Goal: Information Seeking & Learning: Learn about a topic

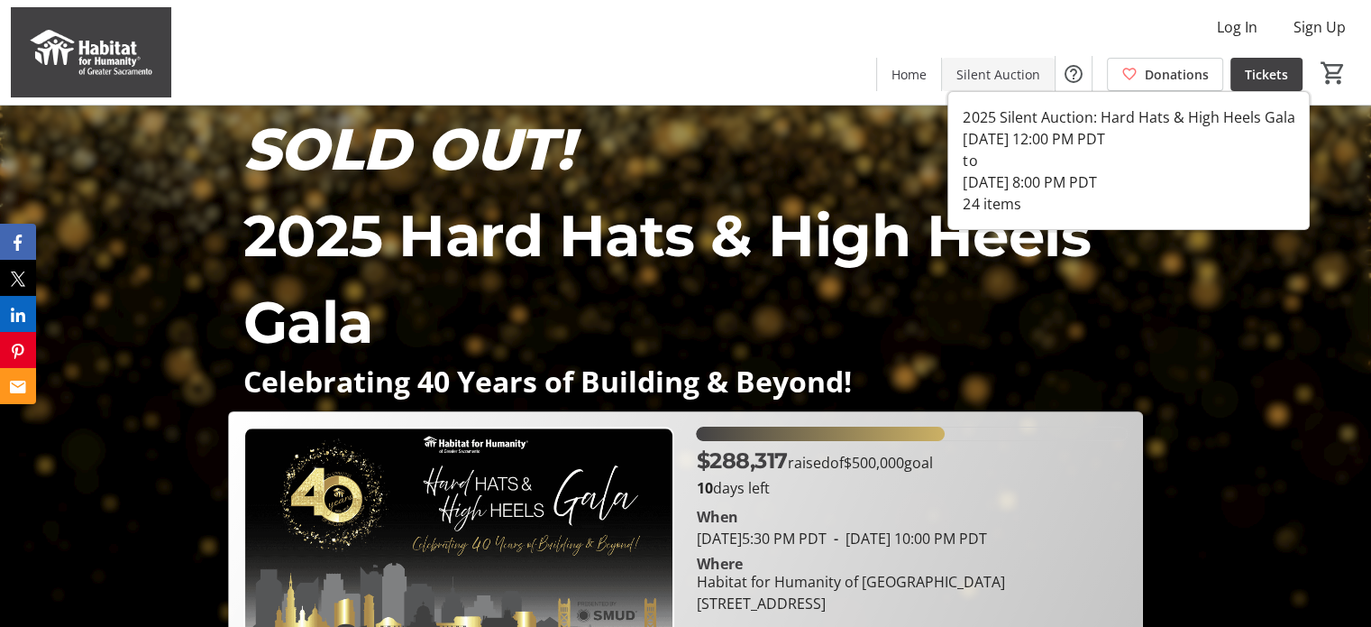
click at [1009, 78] on span "Silent Auction" at bounding box center [999, 74] width 84 height 19
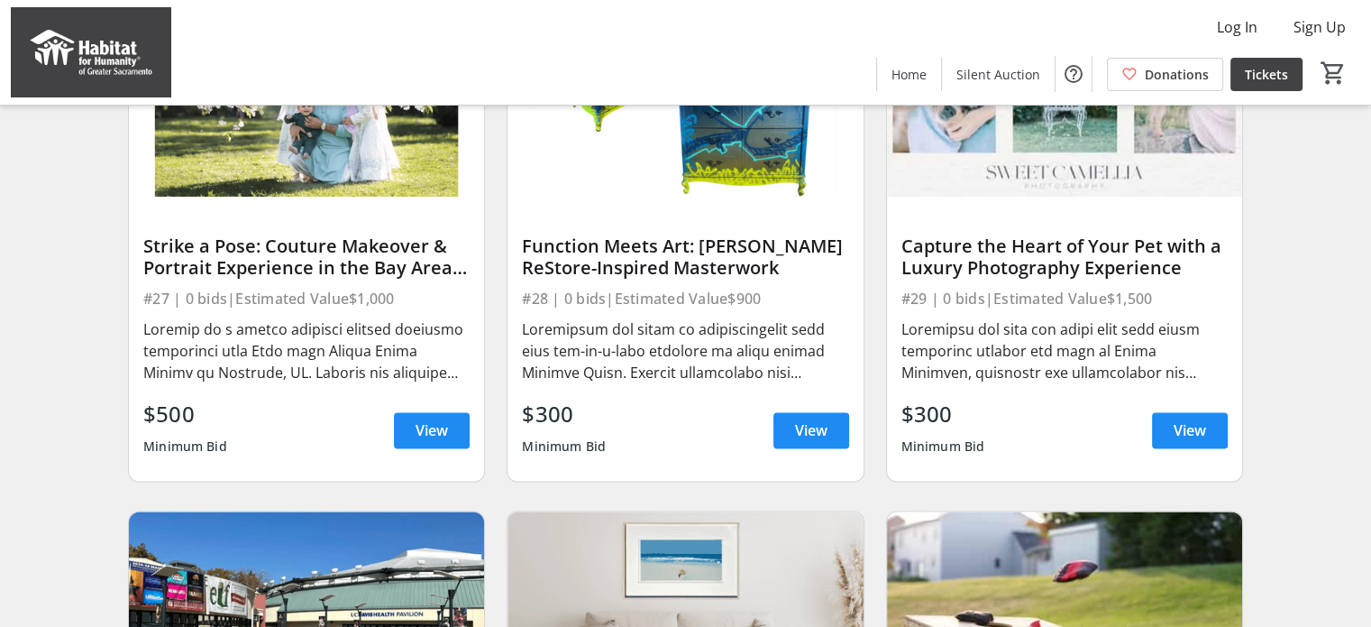
scroll to position [2236, 0]
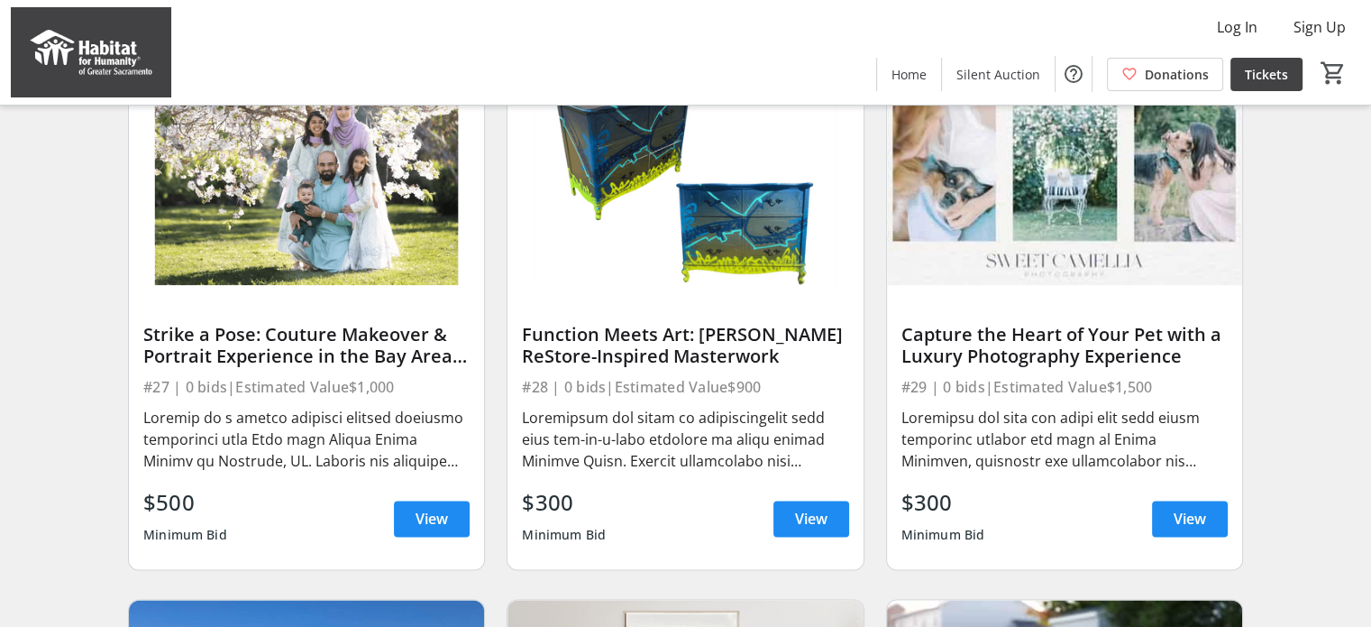
click at [696, 399] on div "#28 | 0 bids | Estimated Value $900" at bounding box center [685, 386] width 326 height 25
click at [817, 529] on span "View" at bounding box center [811, 519] width 32 height 22
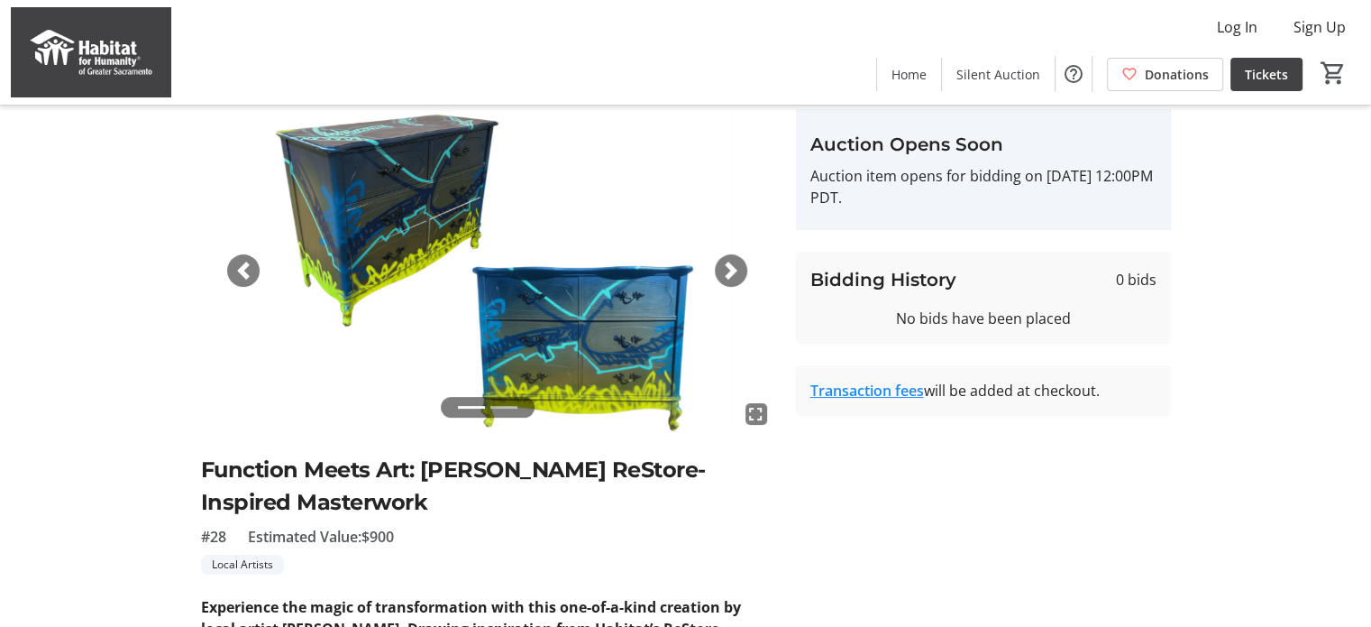
scroll to position [32, 0]
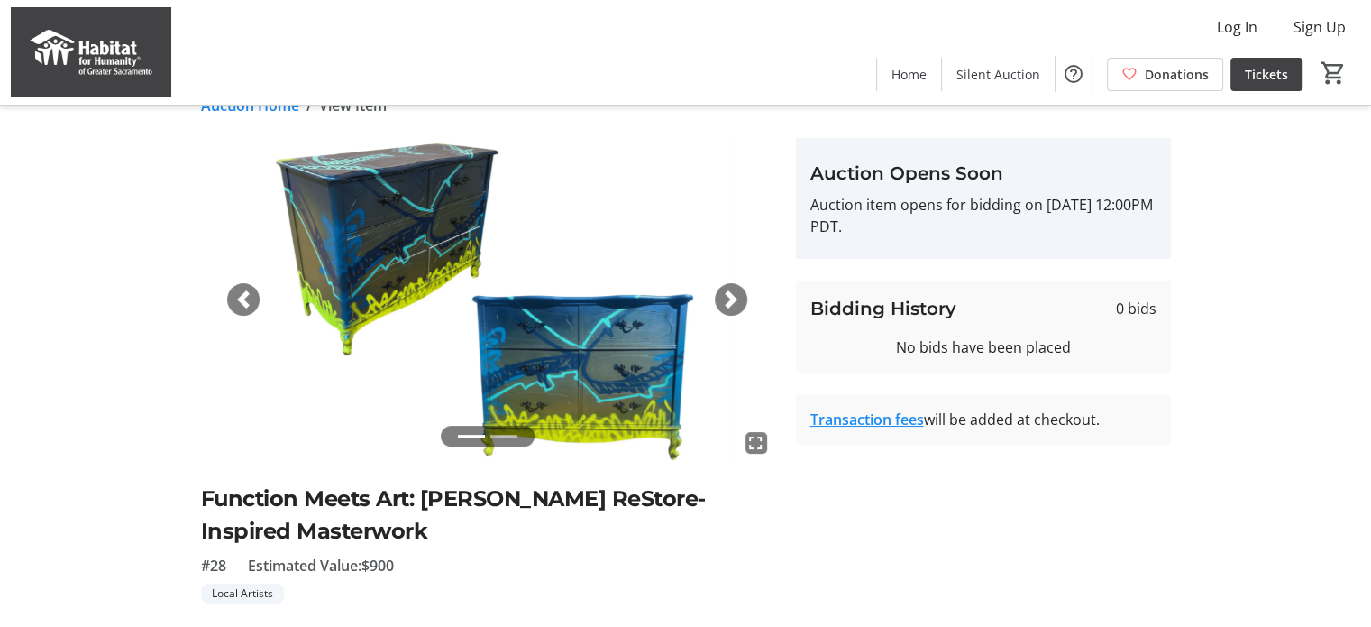
click at [736, 296] on span "button" at bounding box center [731, 299] width 18 height 18
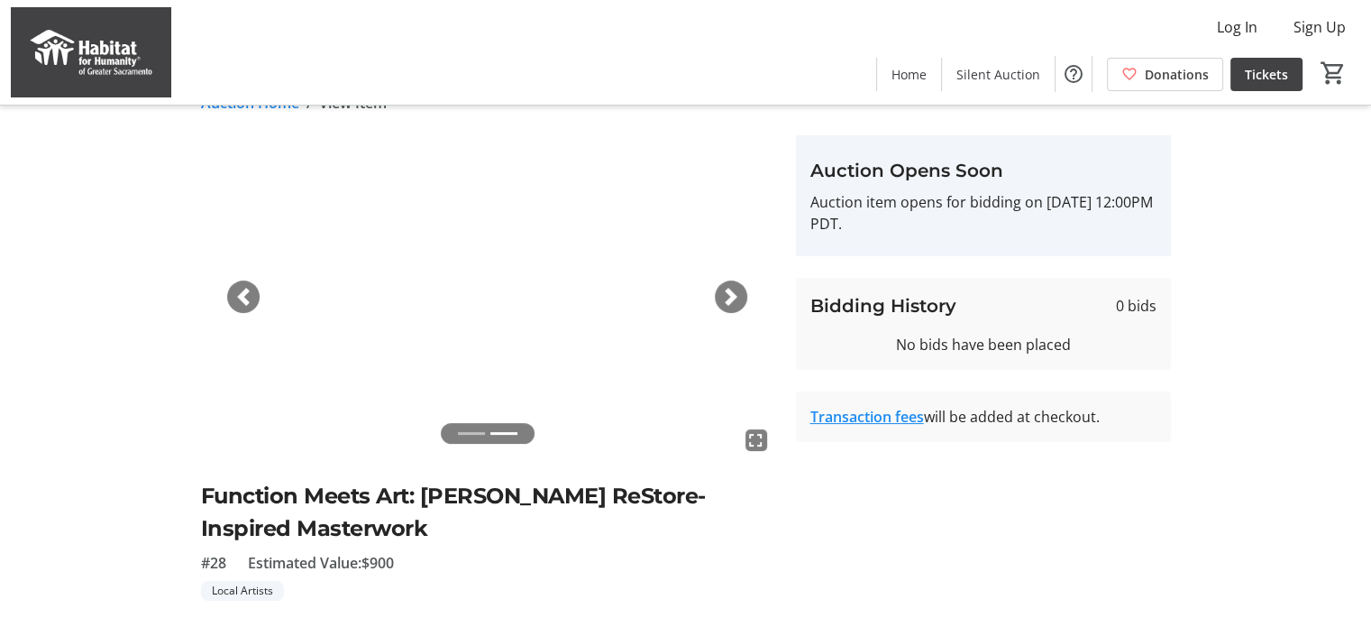
scroll to position [0, 0]
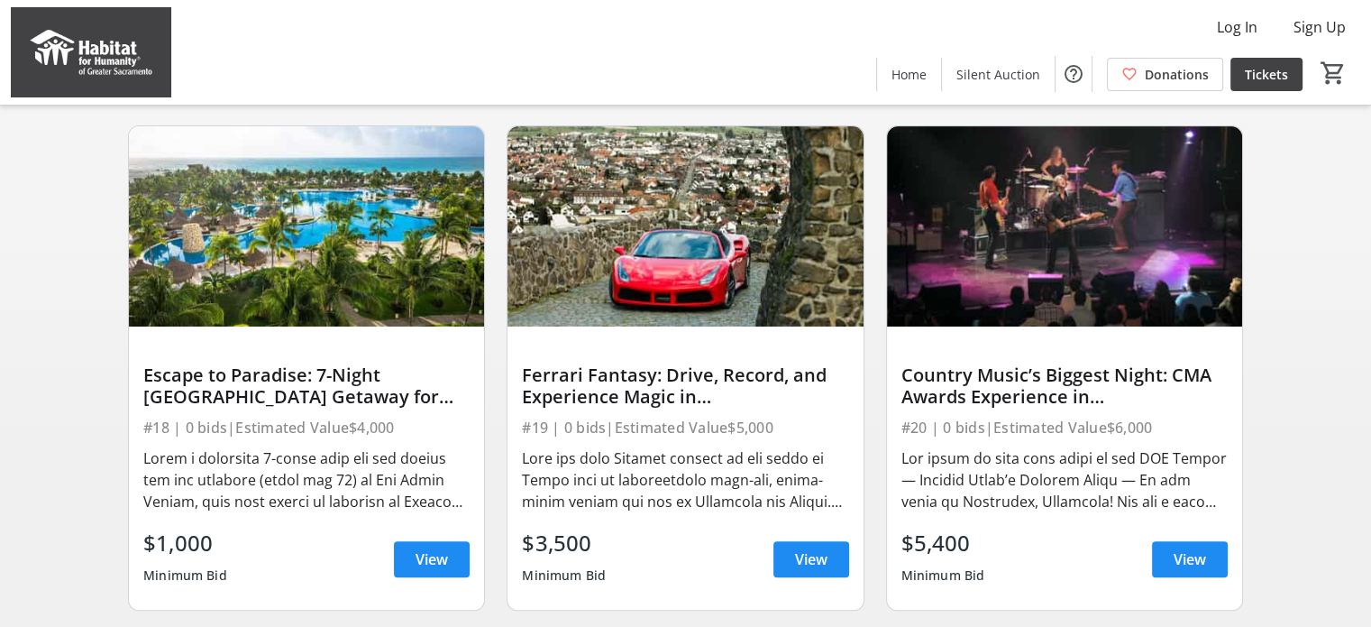
scroll to position [652, 0]
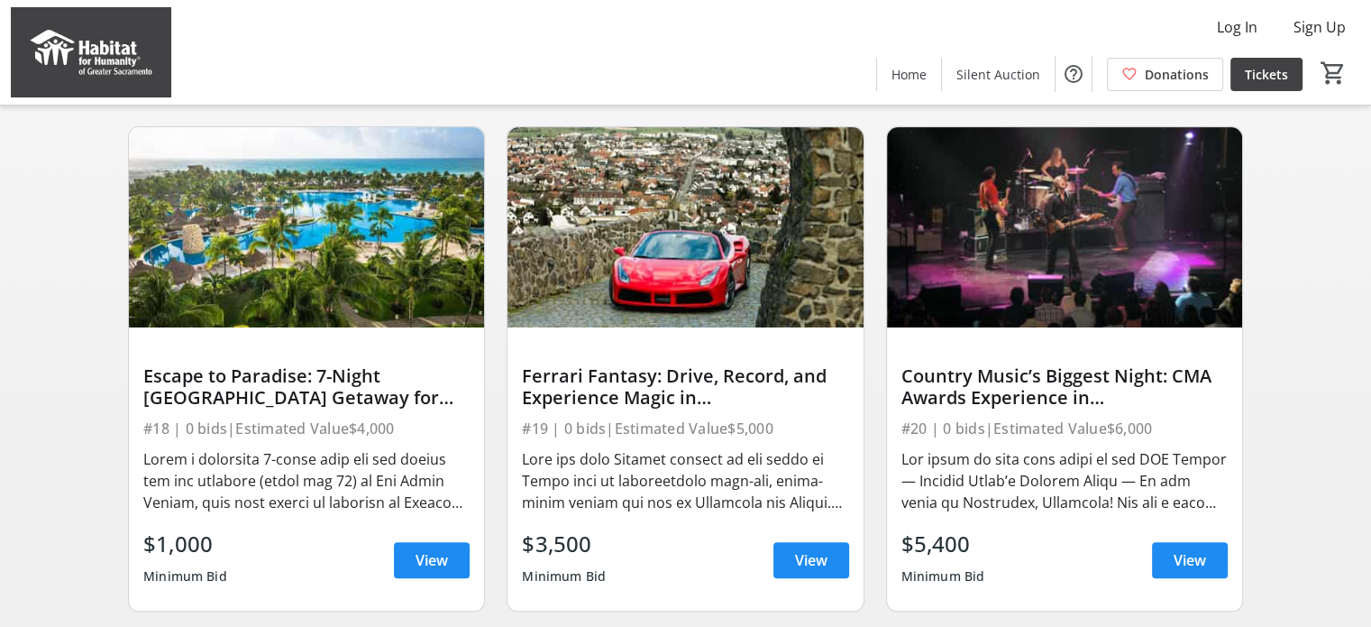
click at [740, 245] on img at bounding box center [685, 227] width 355 height 200
click at [793, 577] on span at bounding box center [812, 559] width 76 height 43
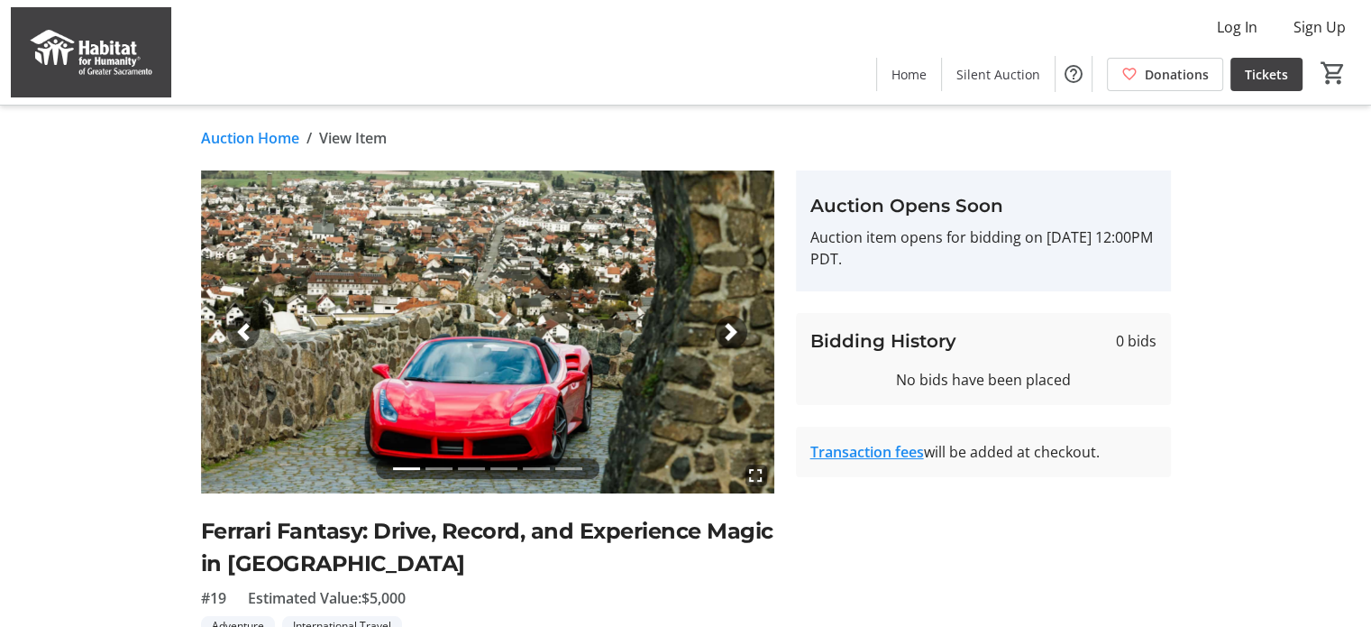
click at [725, 335] on span "button" at bounding box center [731, 332] width 18 height 18
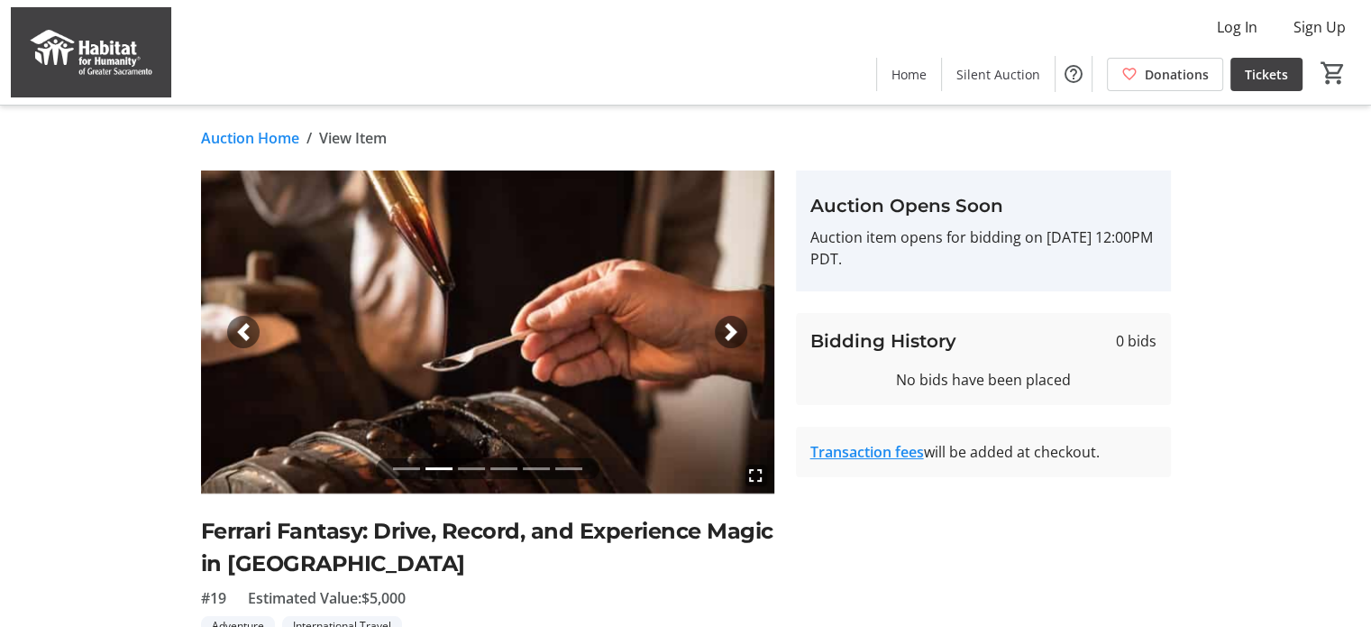
click at [728, 335] on span "button" at bounding box center [731, 332] width 18 height 18
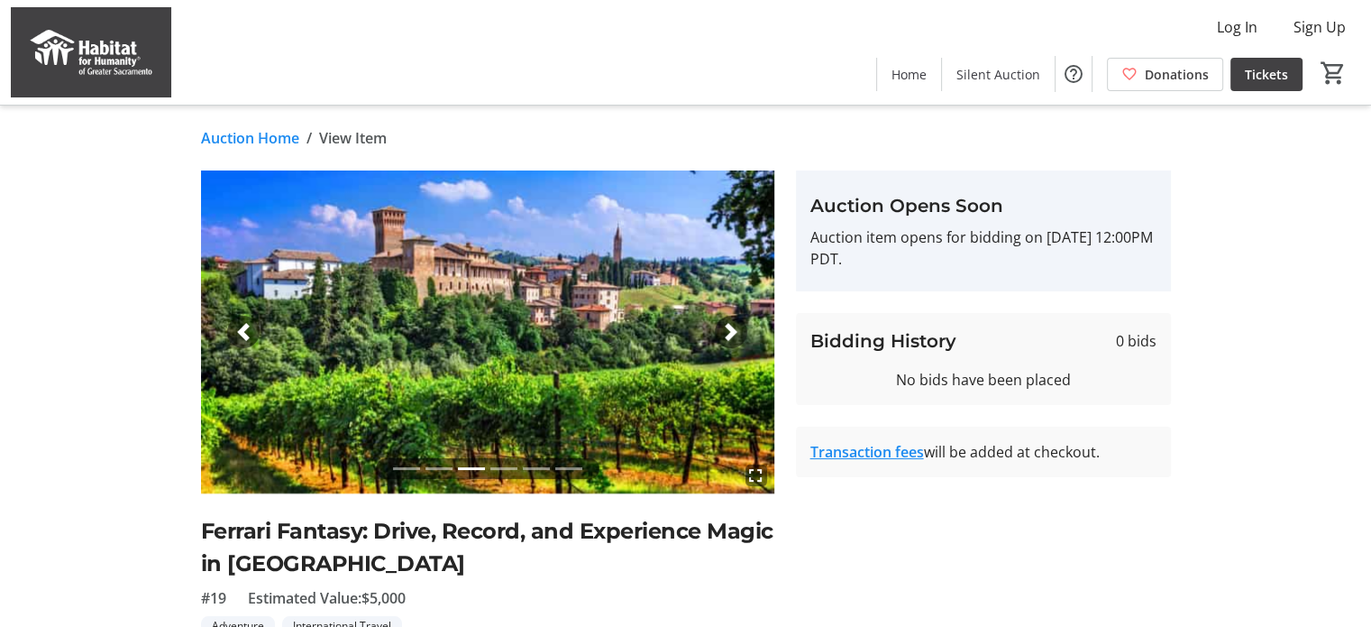
click at [725, 334] on span "button" at bounding box center [731, 332] width 18 height 18
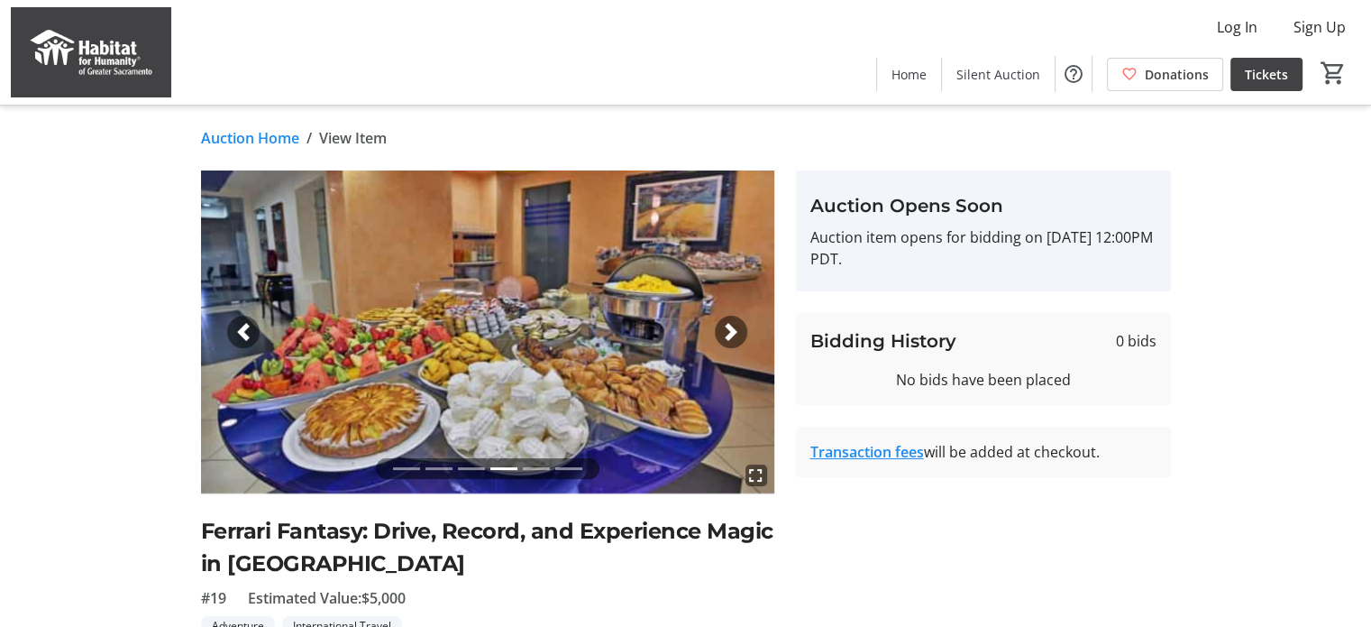
click at [725, 337] on span "button" at bounding box center [731, 332] width 18 height 18
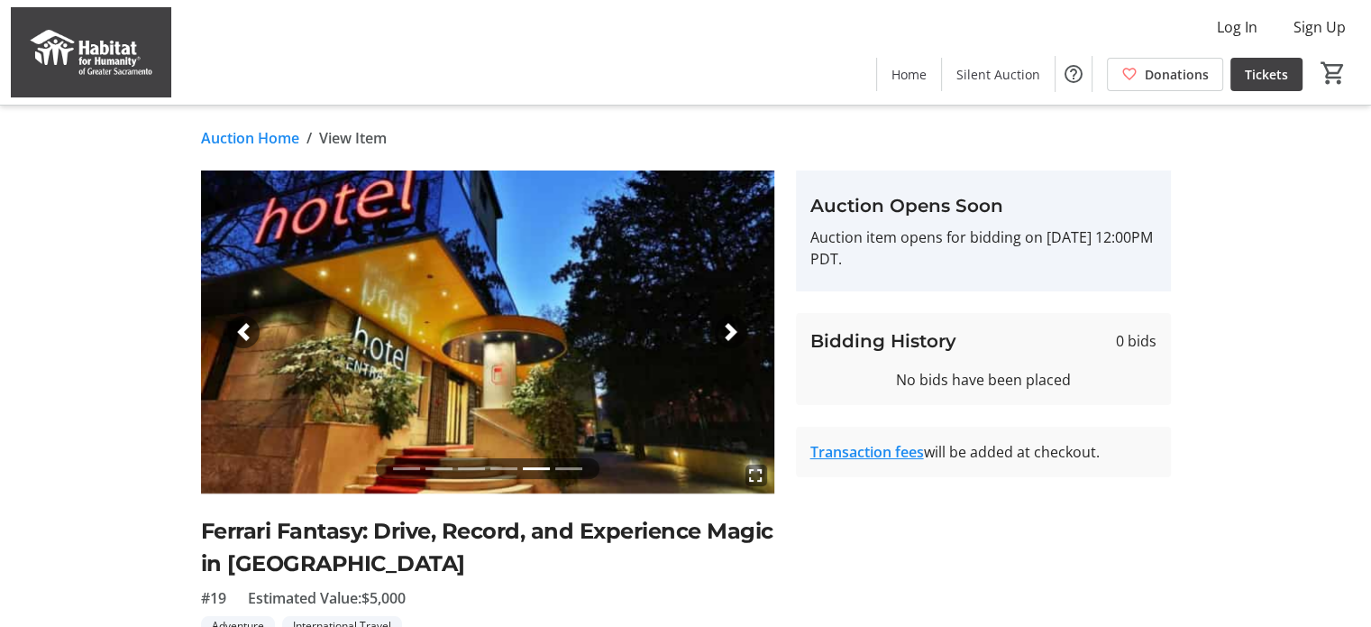
click at [725, 338] on span "button" at bounding box center [731, 332] width 18 height 18
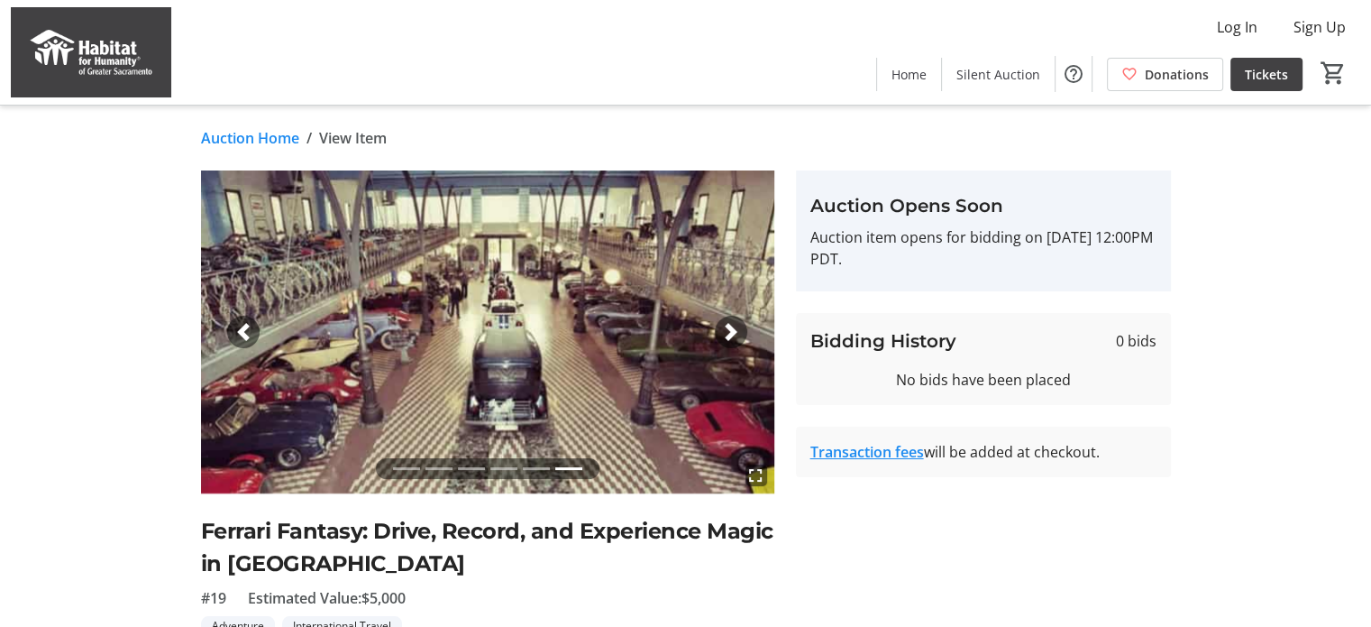
click at [726, 344] on div "Next" at bounding box center [731, 332] width 32 height 32
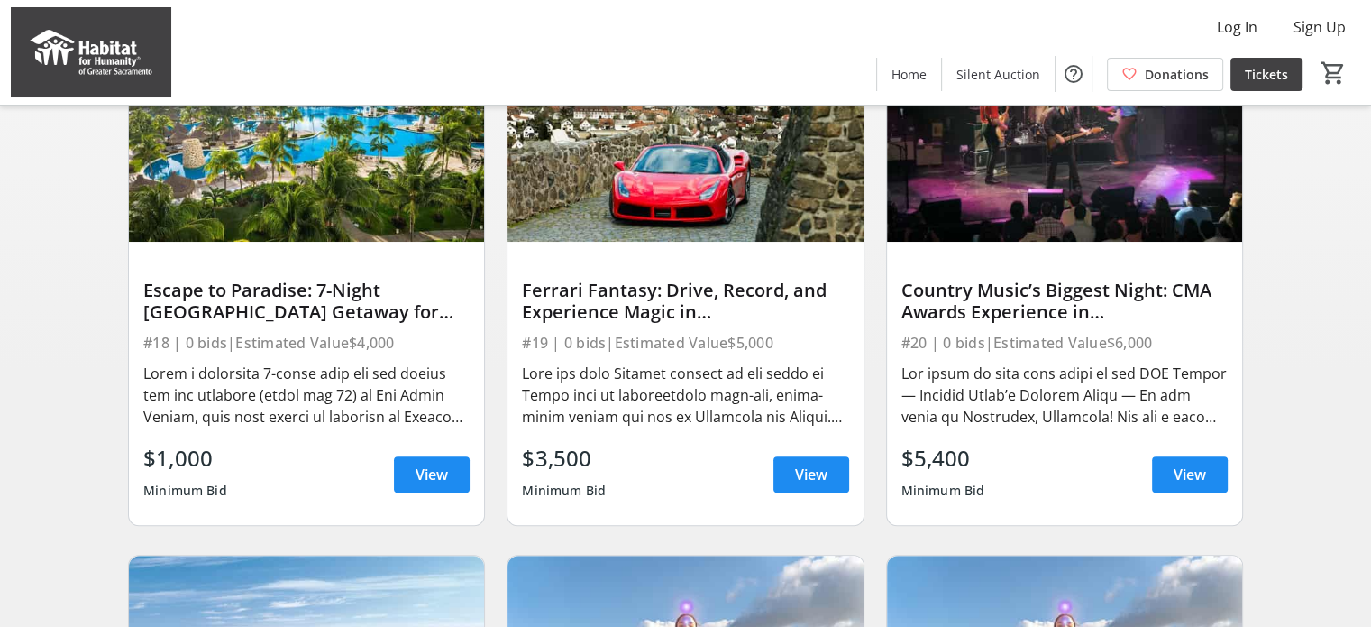
scroll to position [738, 0]
click at [428, 484] on span "View" at bounding box center [432, 474] width 32 height 22
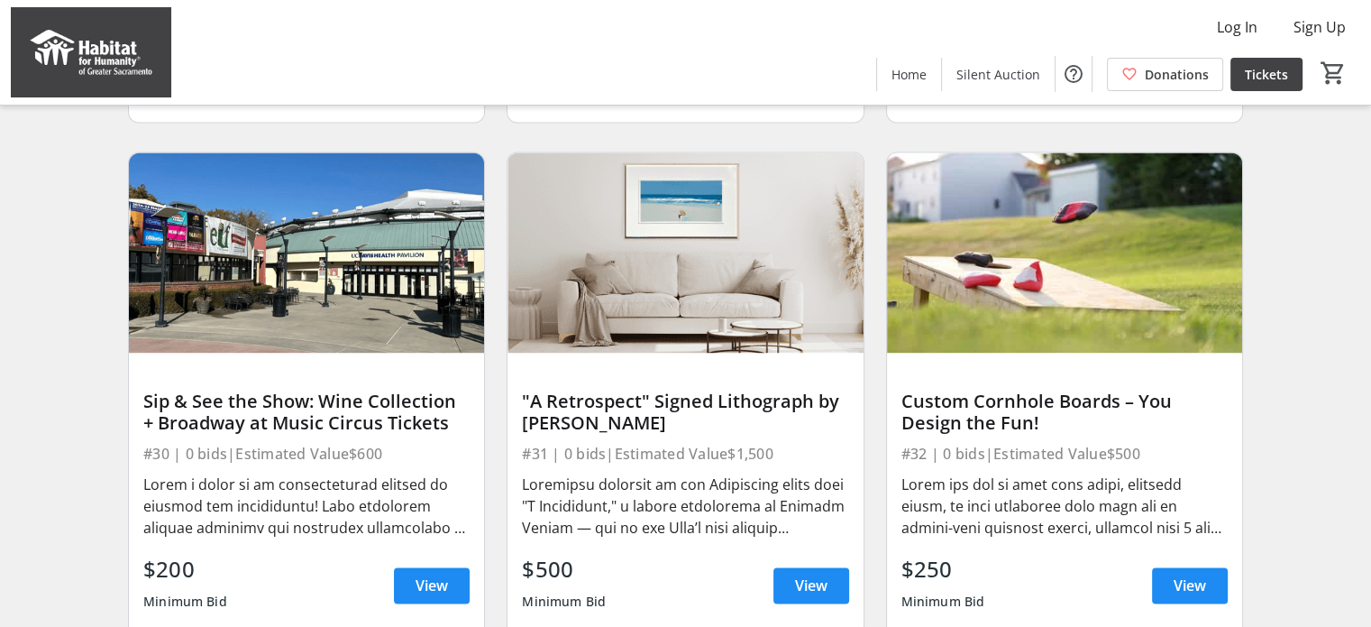
scroll to position [2683, 0]
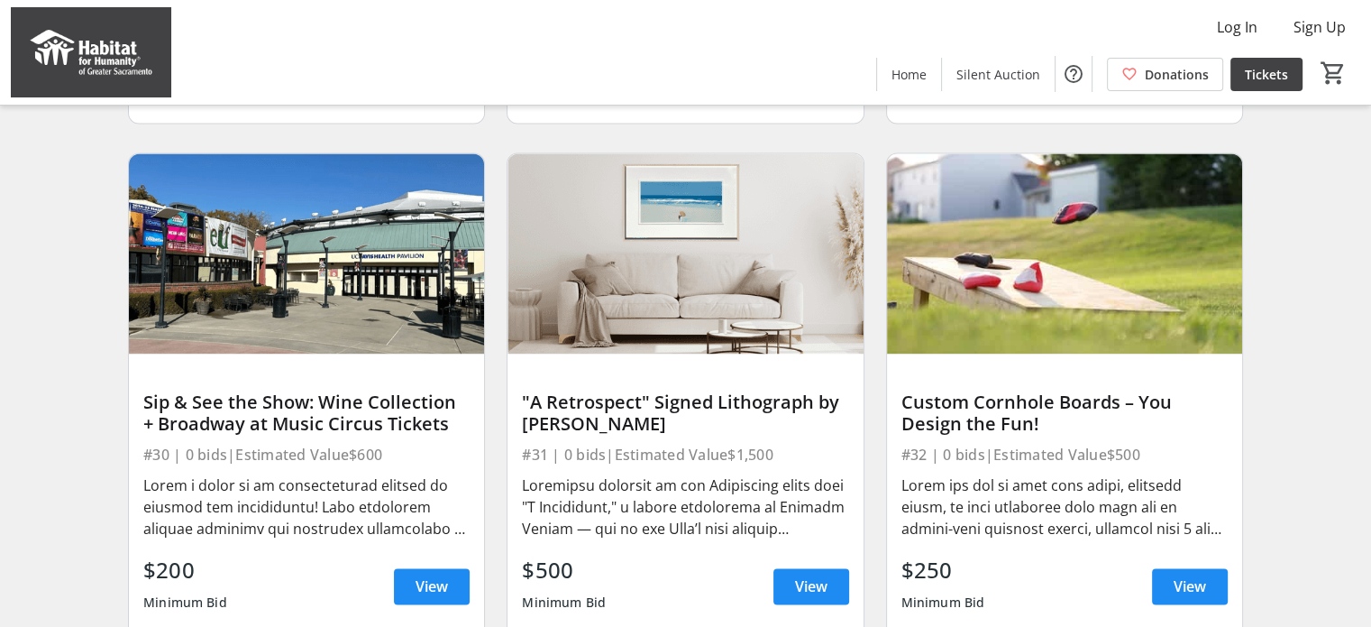
click at [1070, 289] on img at bounding box center [1064, 253] width 355 height 200
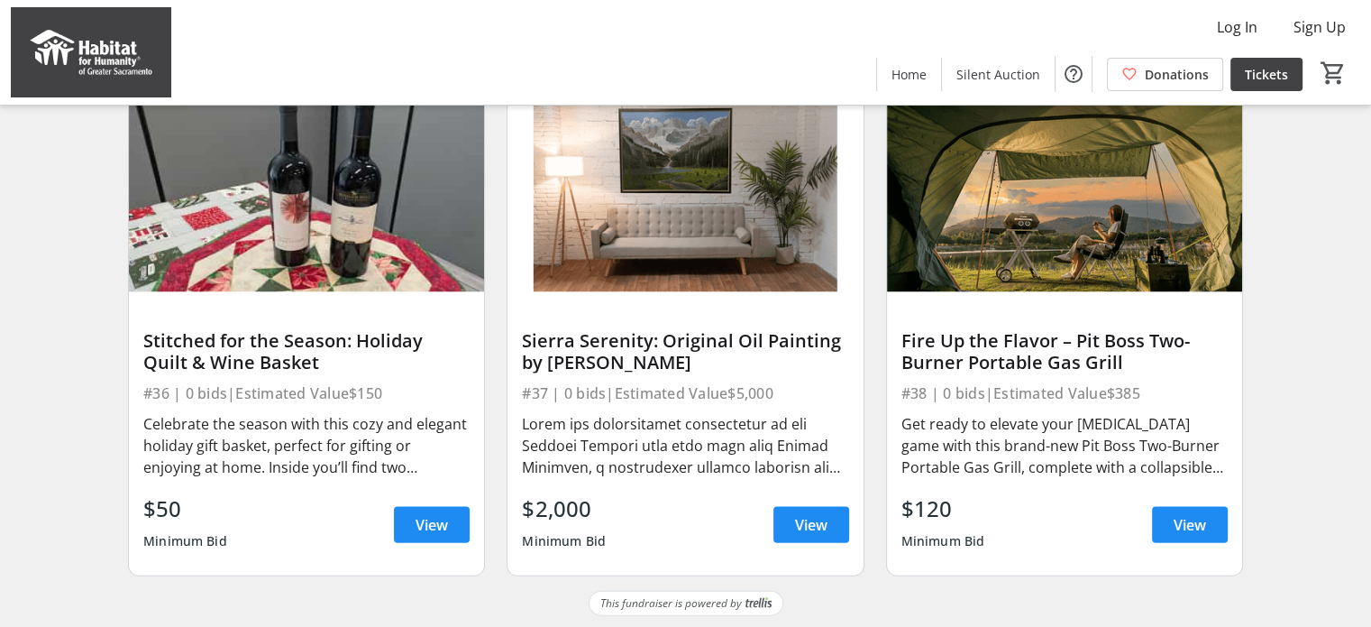
scroll to position [3787, 0]
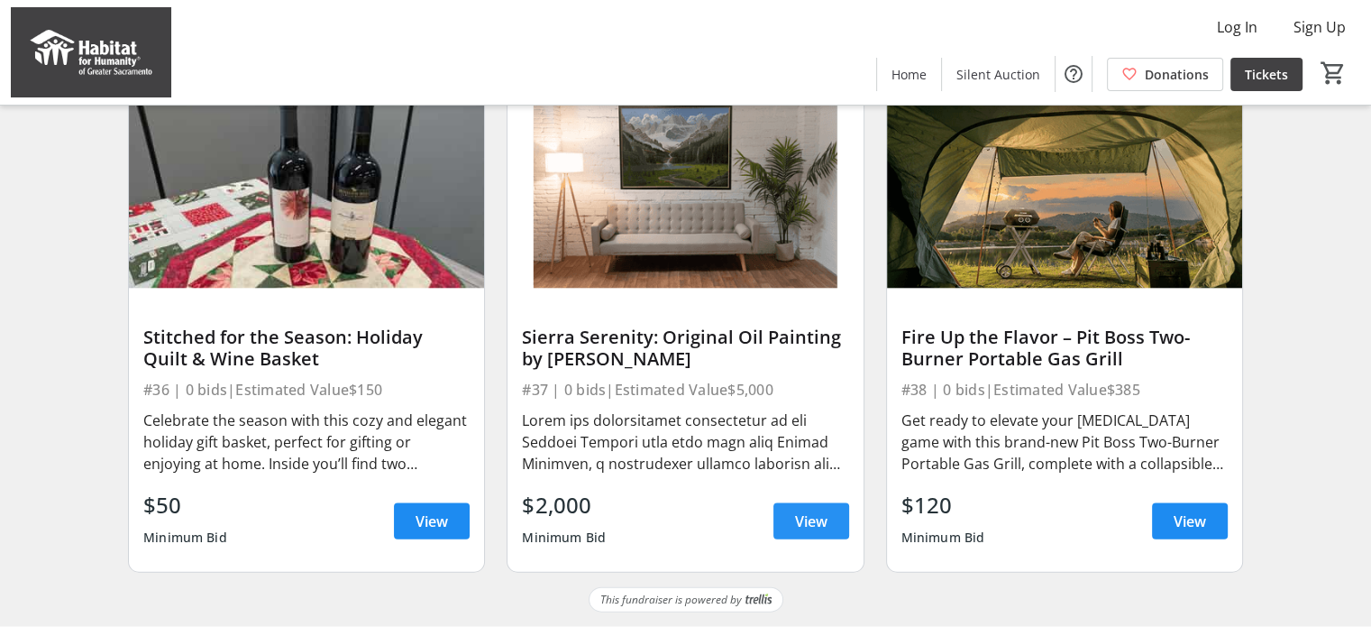
click at [803, 530] on span "View" at bounding box center [811, 521] width 32 height 22
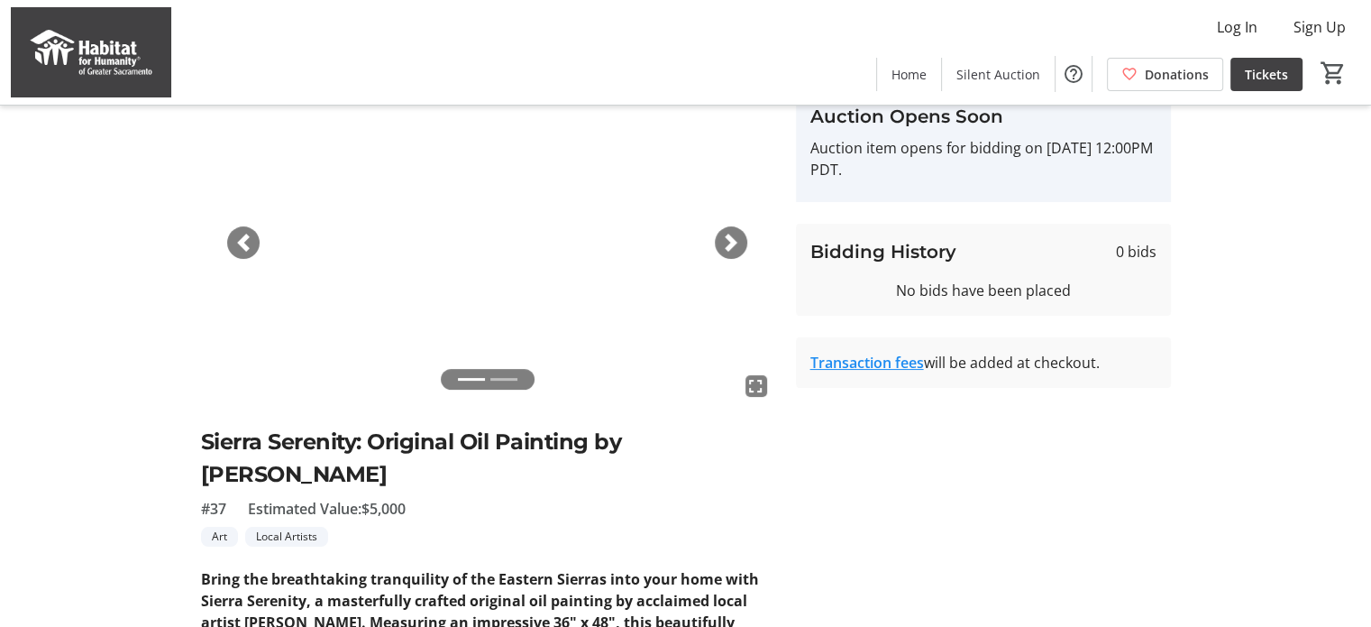
scroll to position [82, 0]
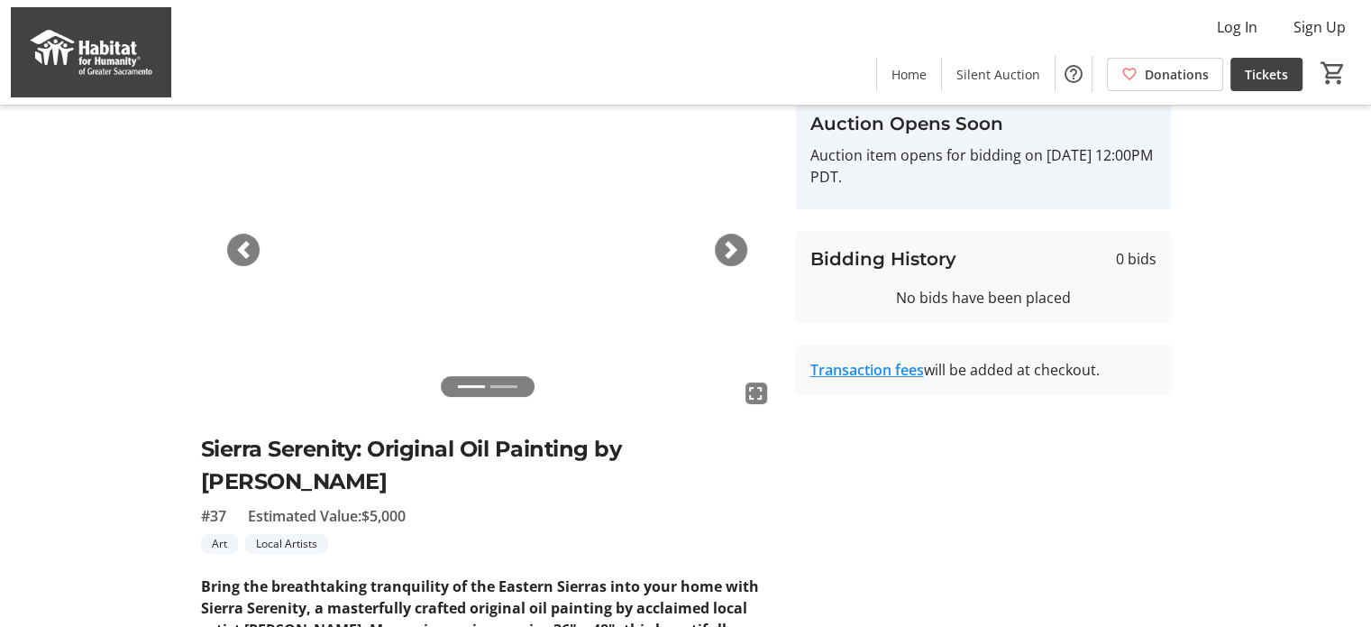
click at [735, 249] on span "button" at bounding box center [731, 250] width 18 height 18
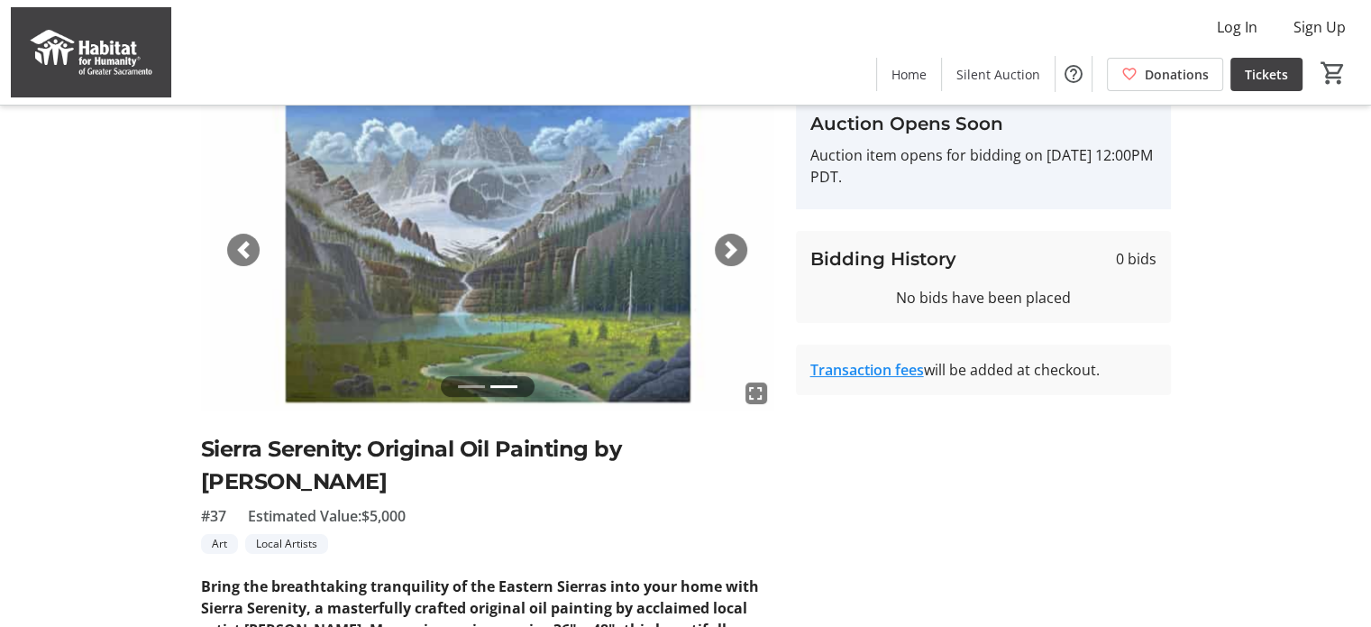
click at [735, 249] on span "button" at bounding box center [731, 250] width 18 height 18
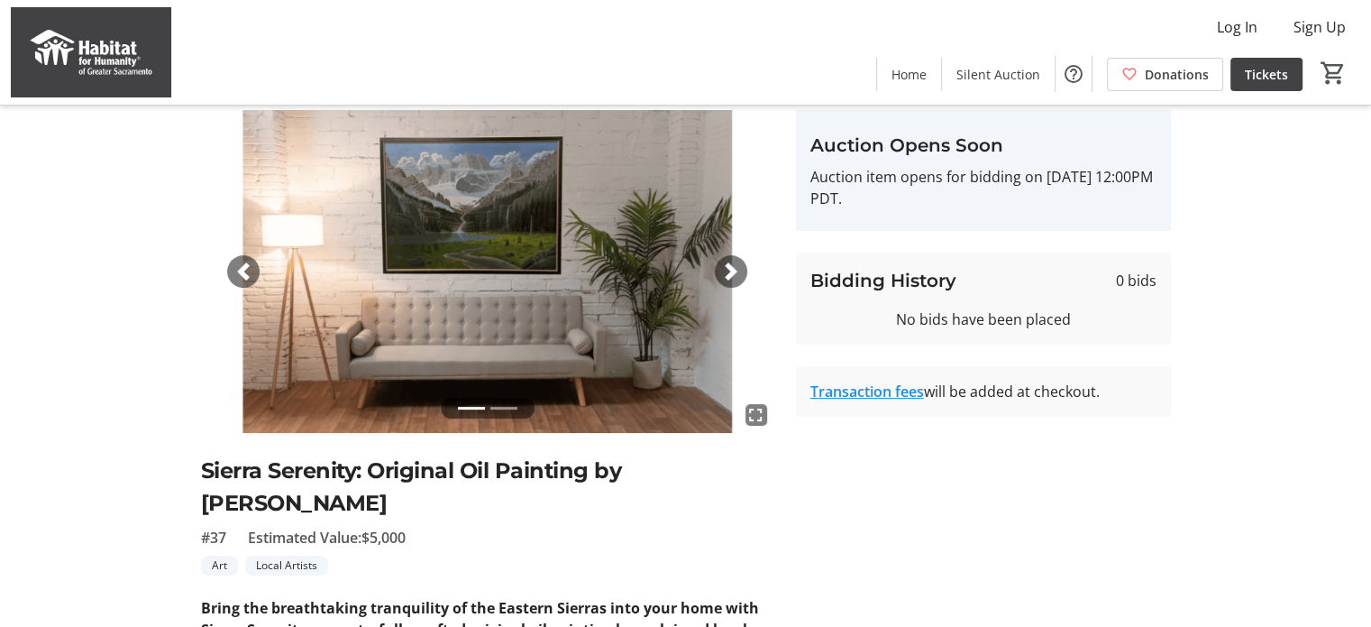
scroll to position [0, 0]
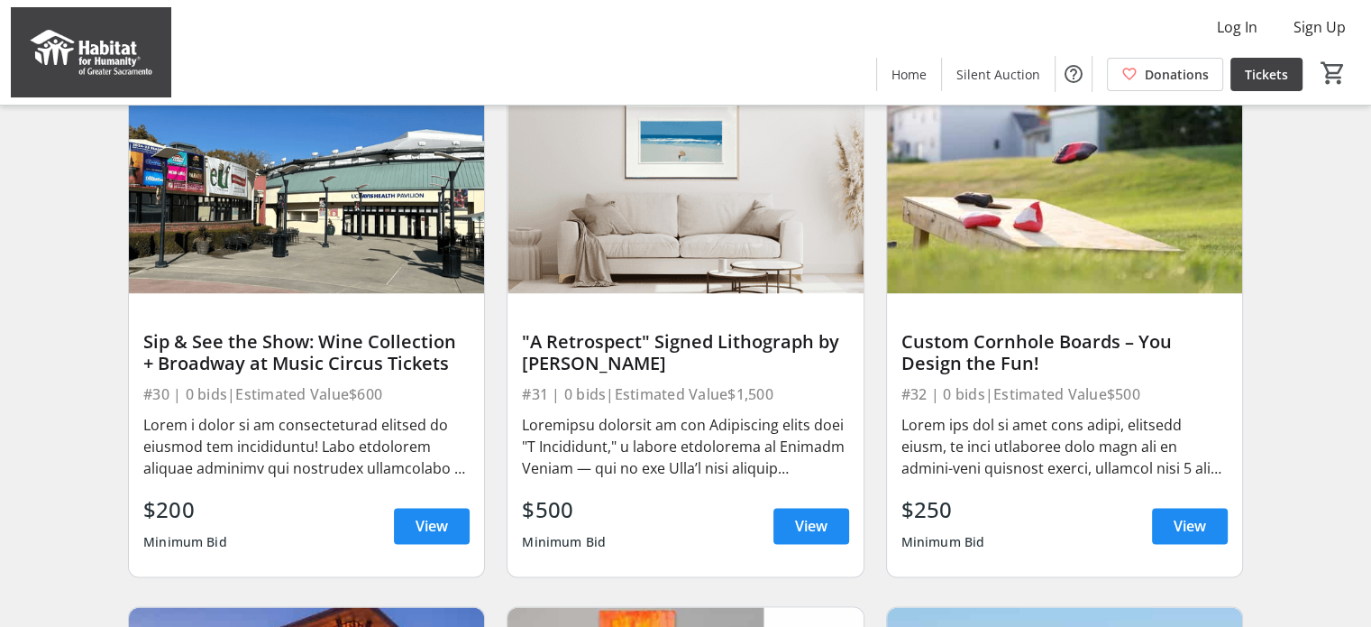
scroll to position [2737, 0]
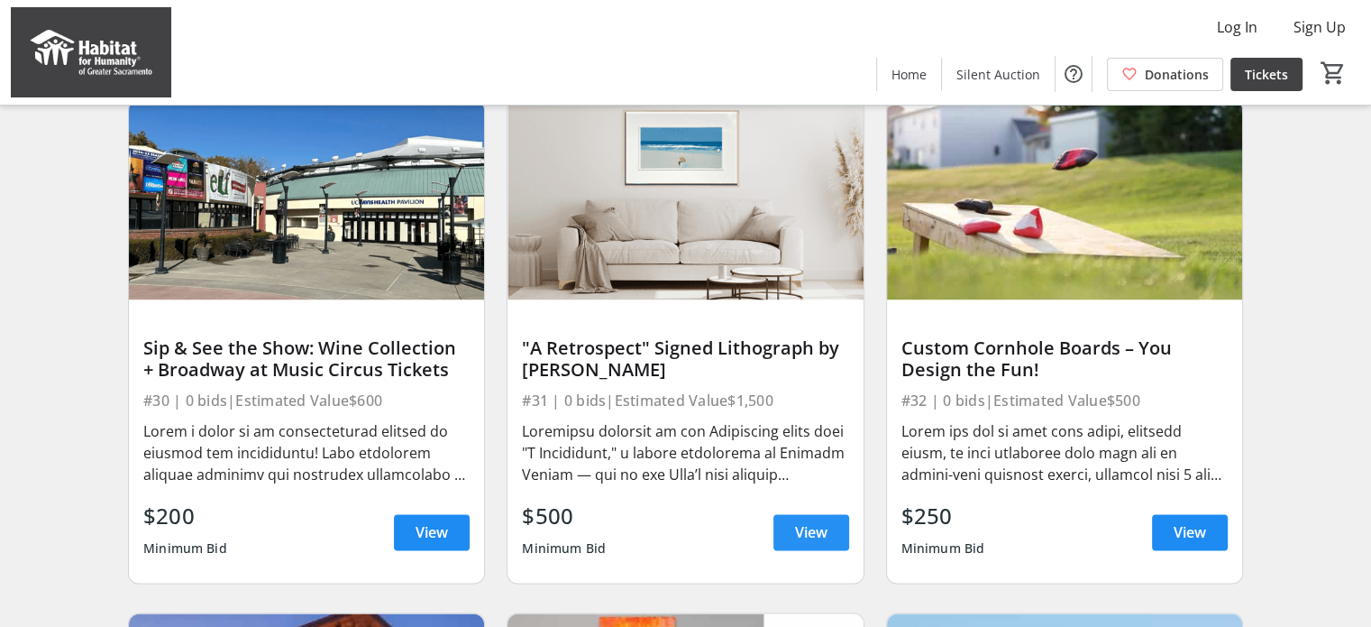
click at [795, 543] on span "View" at bounding box center [811, 532] width 32 height 22
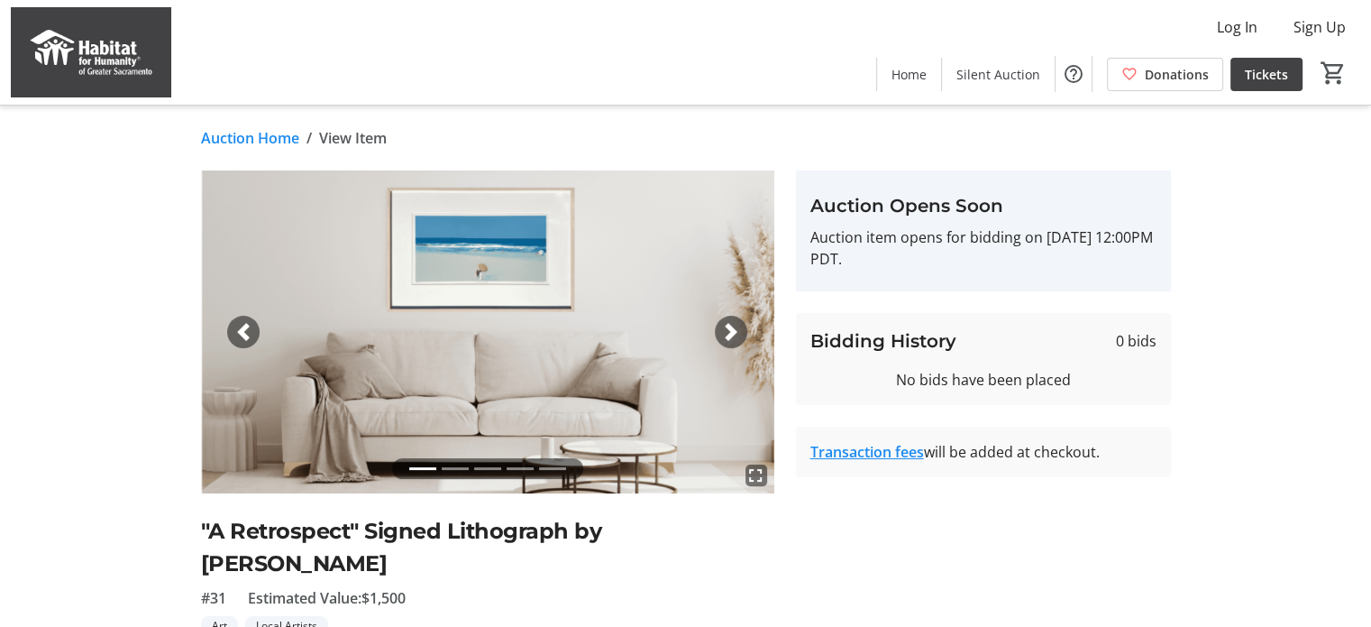
click at [738, 323] on span "button" at bounding box center [731, 332] width 18 height 18
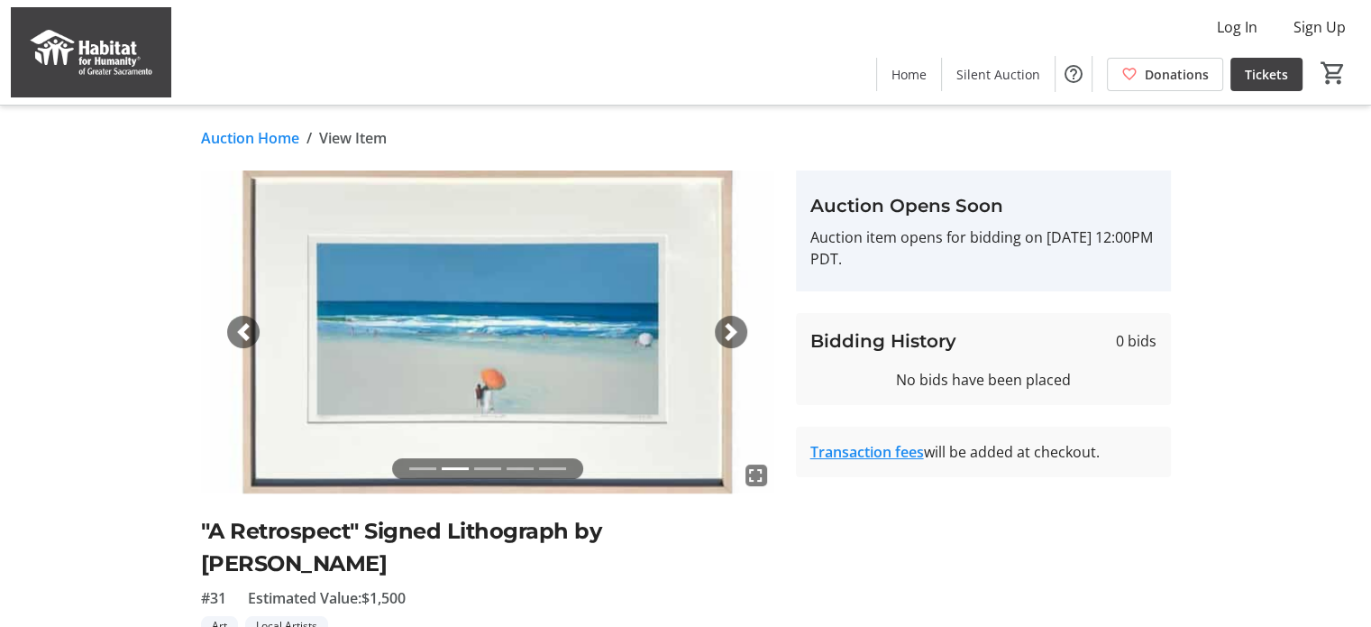
click at [738, 323] on span "button" at bounding box center [731, 332] width 18 height 18
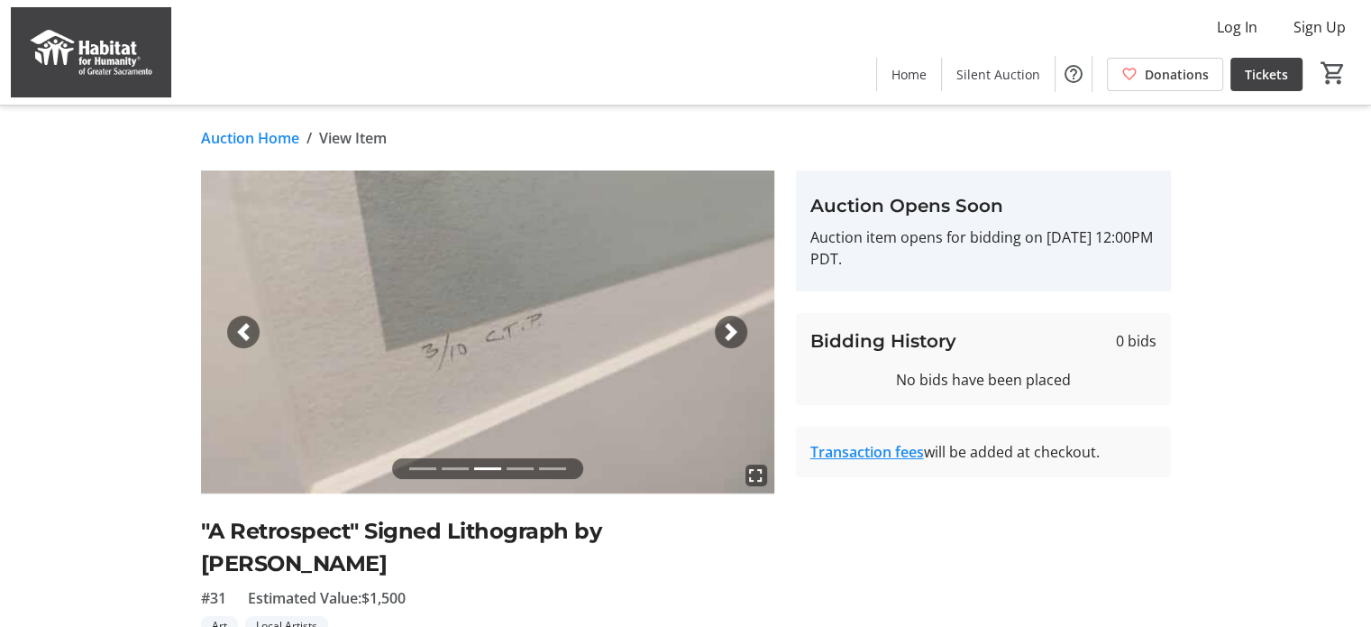
click at [738, 323] on span "button" at bounding box center [731, 332] width 18 height 18
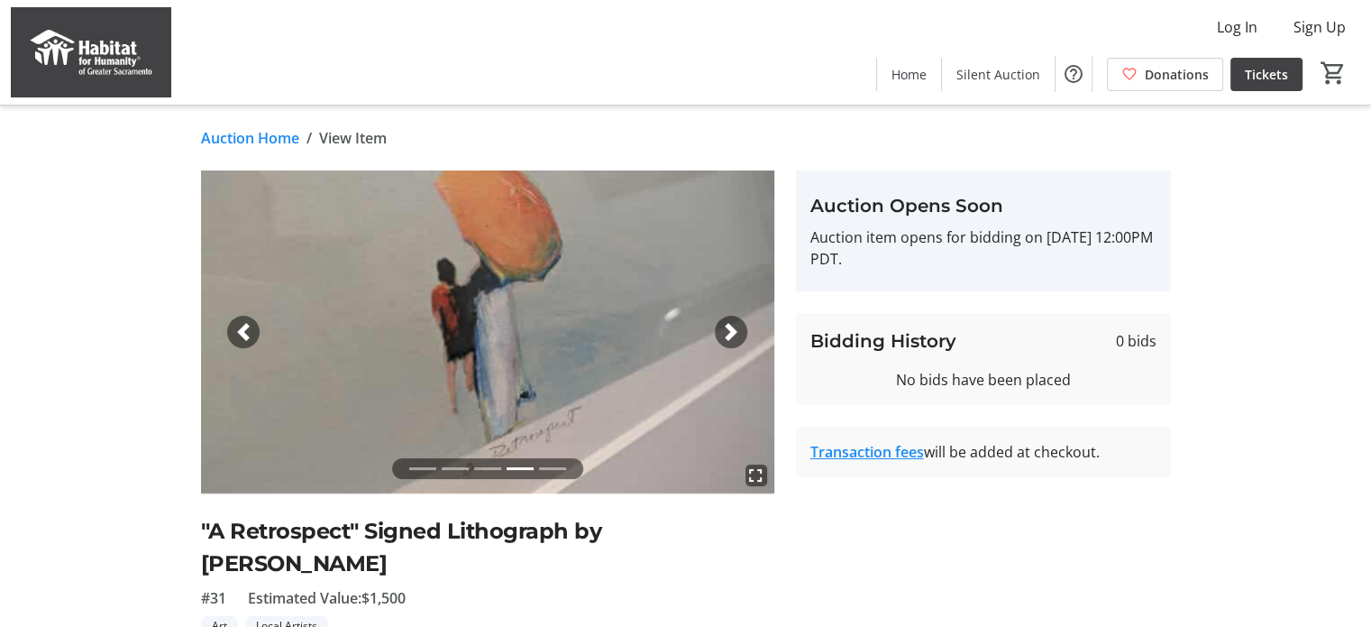
click at [734, 327] on span "button" at bounding box center [731, 332] width 18 height 18
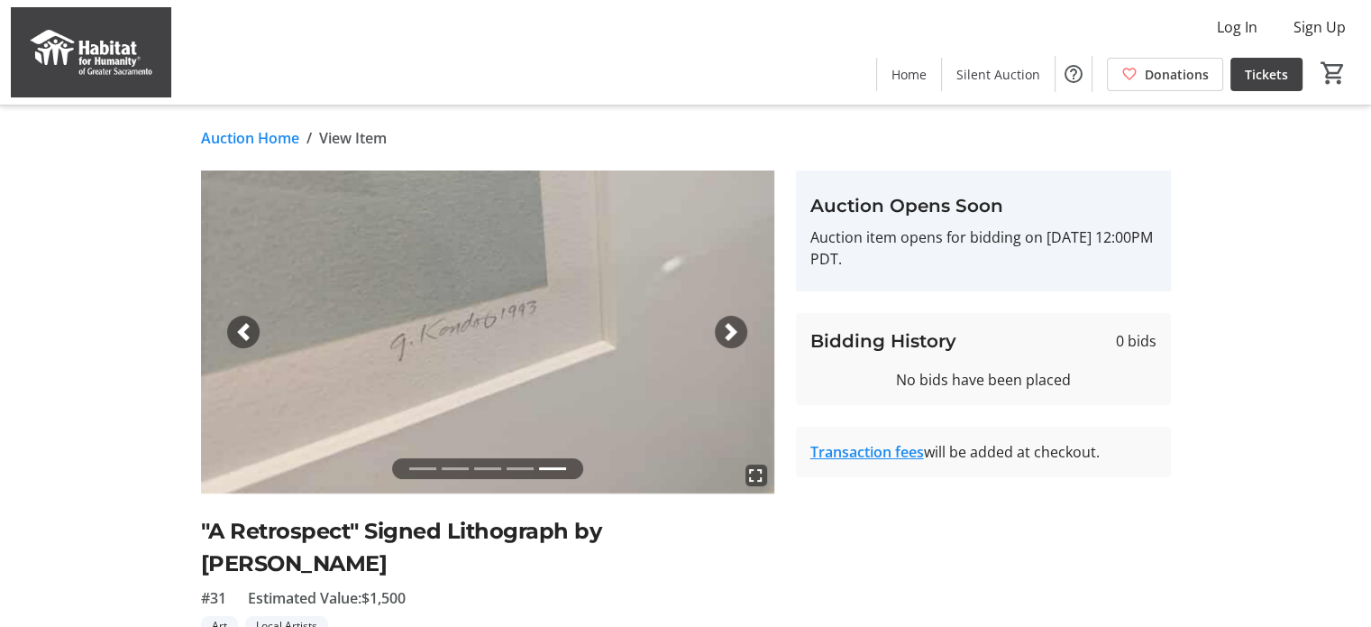
click at [734, 327] on span "button" at bounding box center [731, 332] width 18 height 18
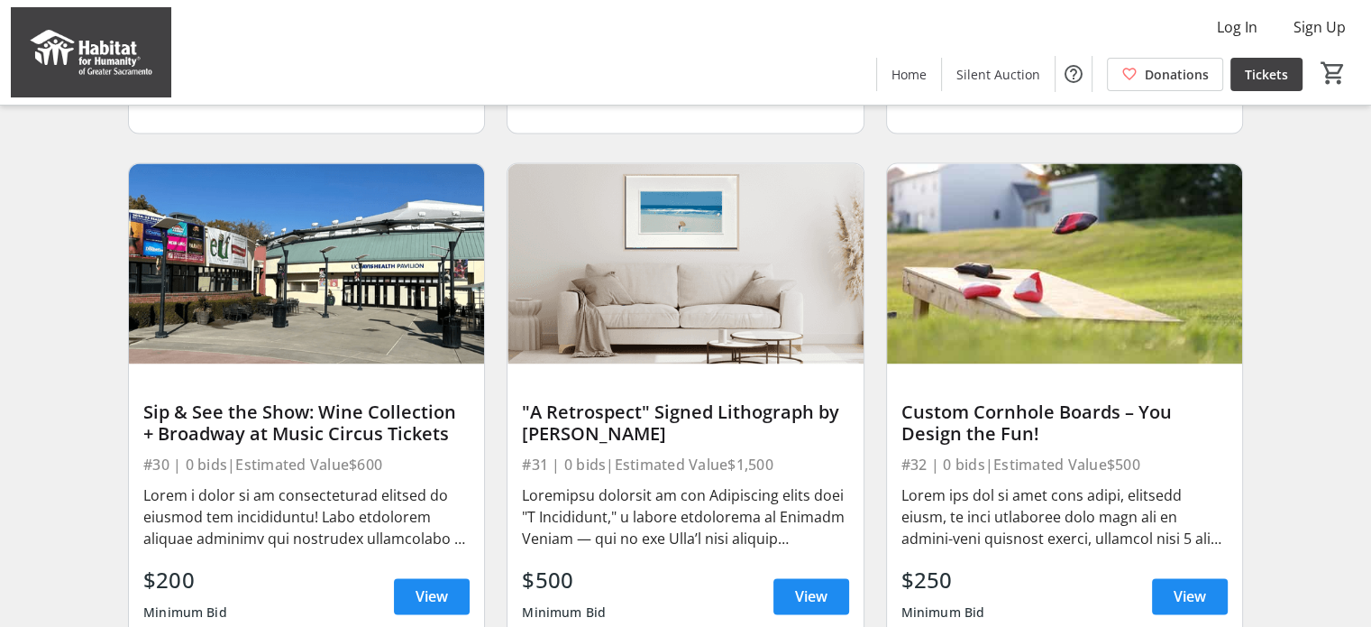
scroll to position [2708, 0]
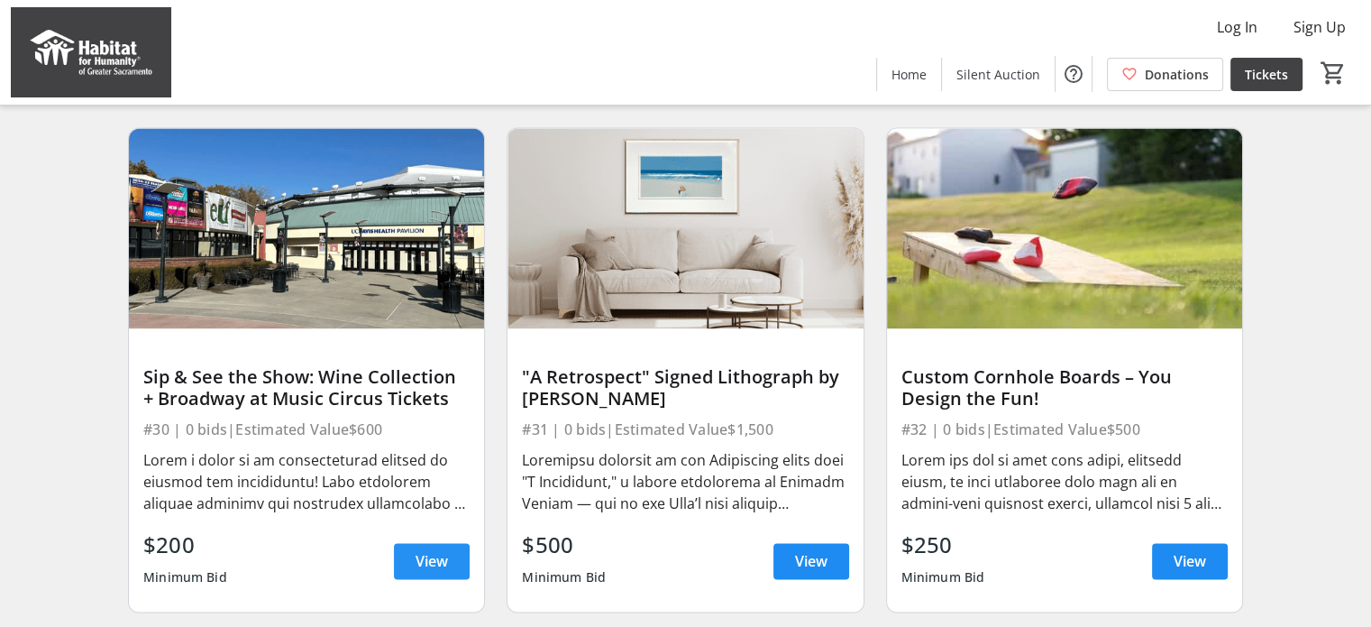
click at [420, 572] on span "View" at bounding box center [432, 561] width 32 height 22
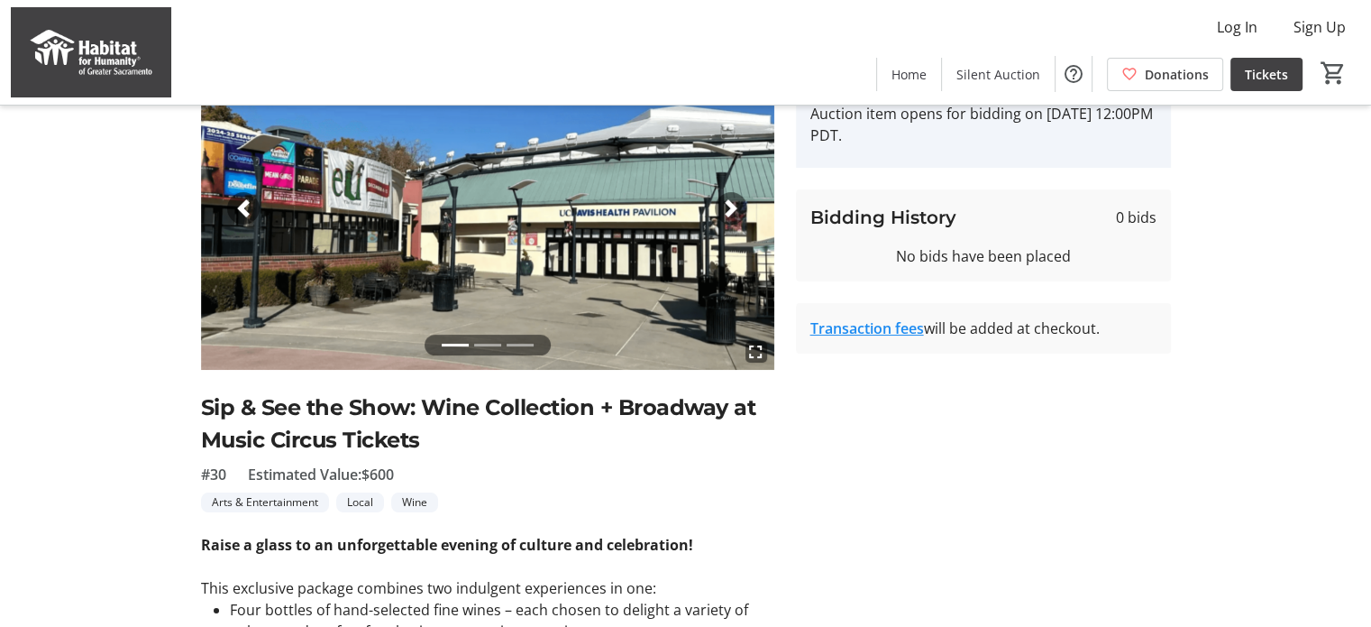
scroll to position [78, 0]
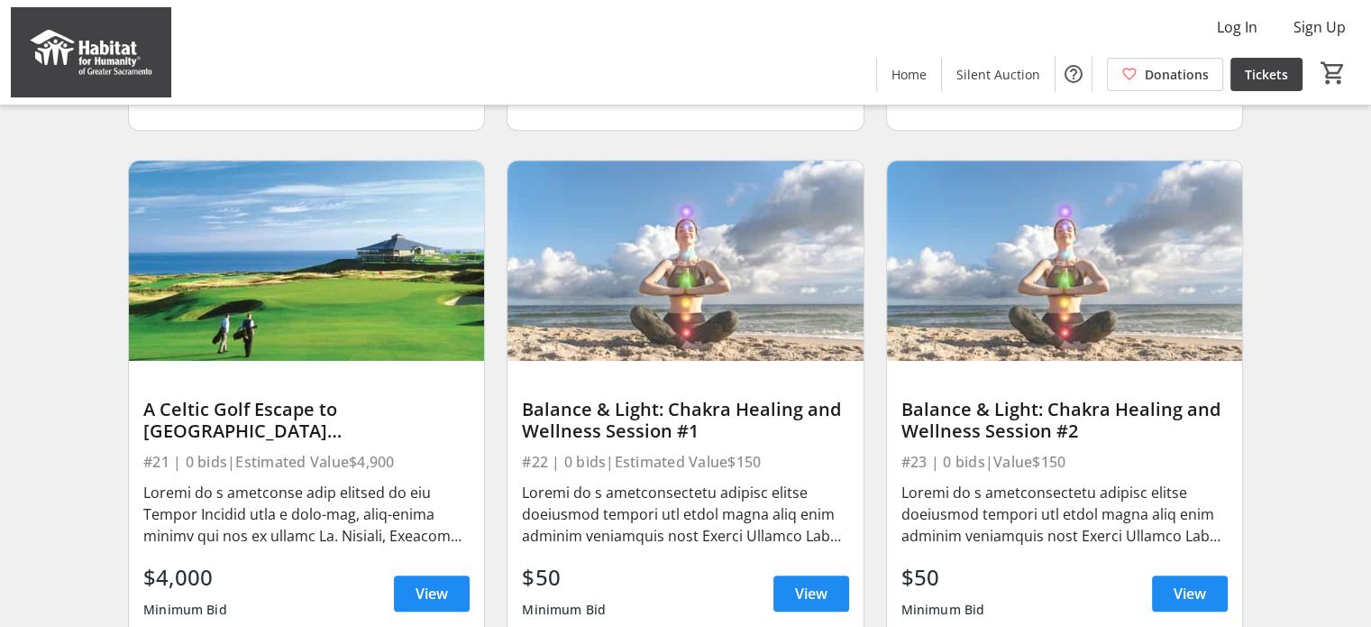
scroll to position [1133, 0]
click at [814, 603] on span "View" at bounding box center [811, 593] width 32 height 22
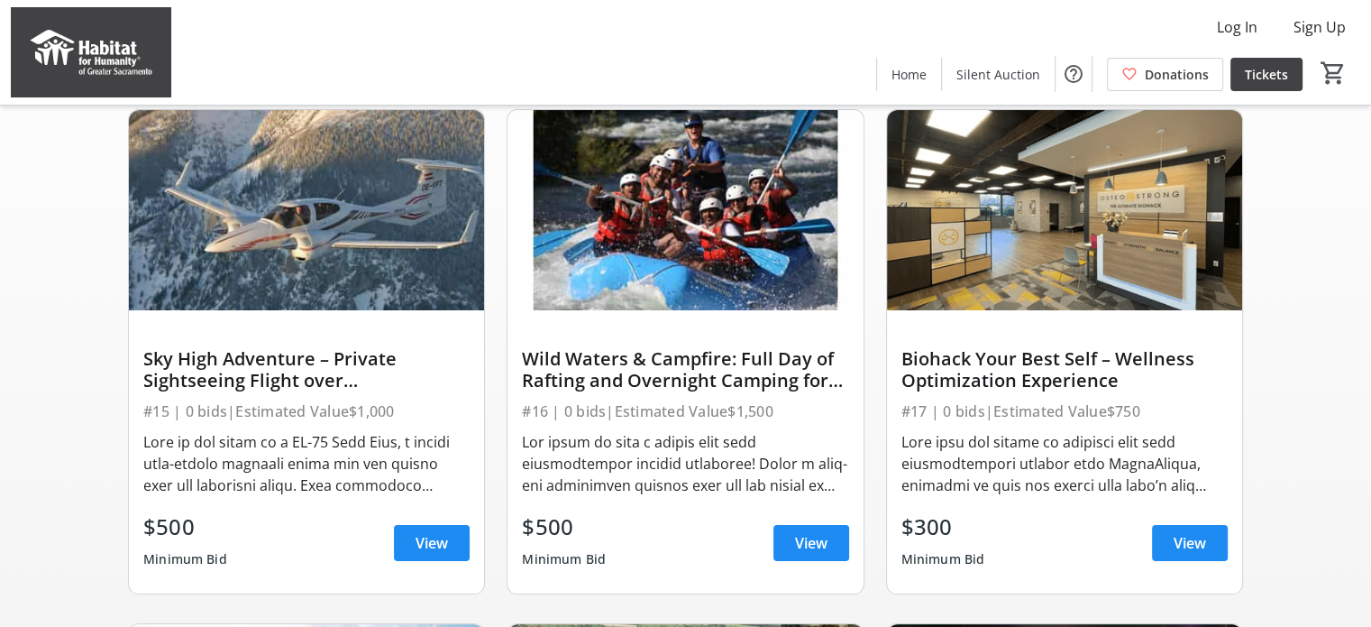
scroll to position [164, 0]
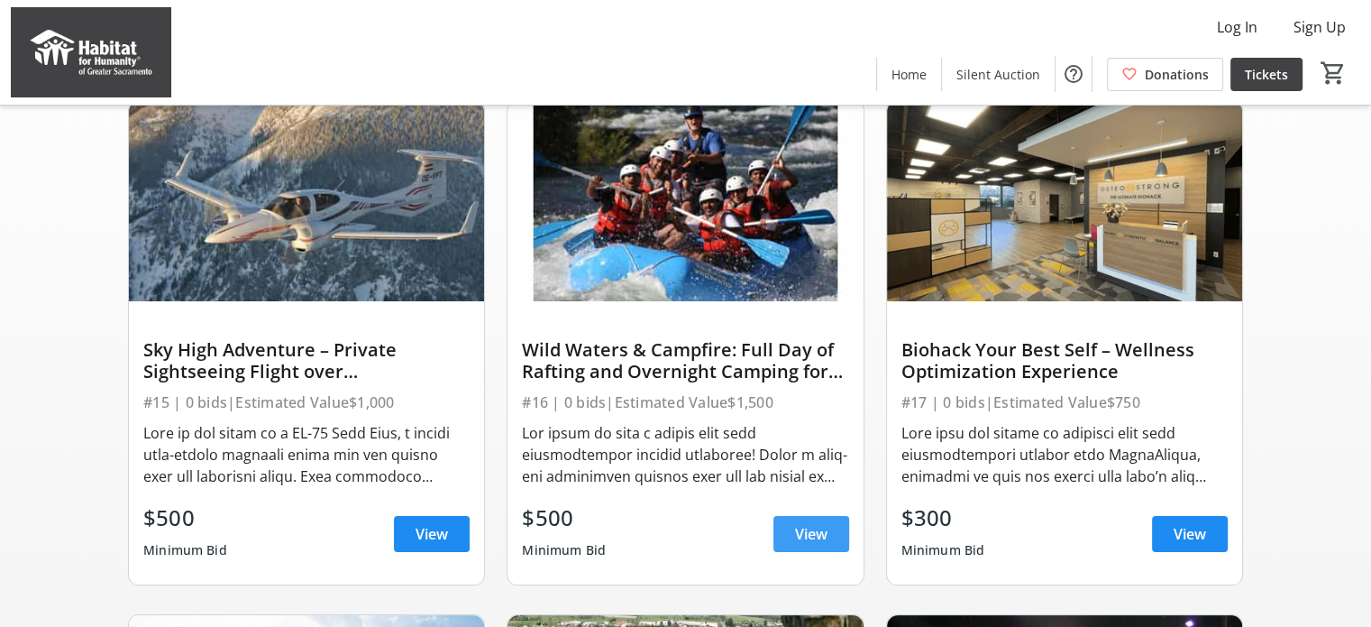
click at [797, 545] on span "View" at bounding box center [811, 534] width 32 height 22
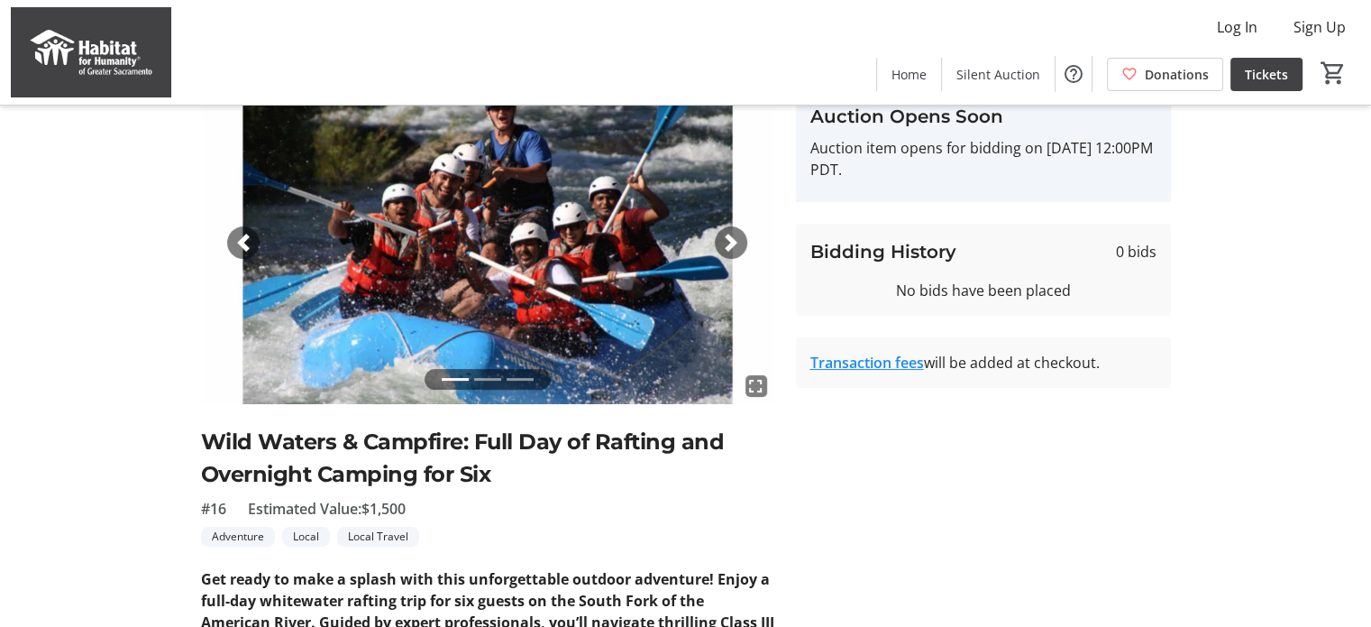
scroll to position [84, 0]
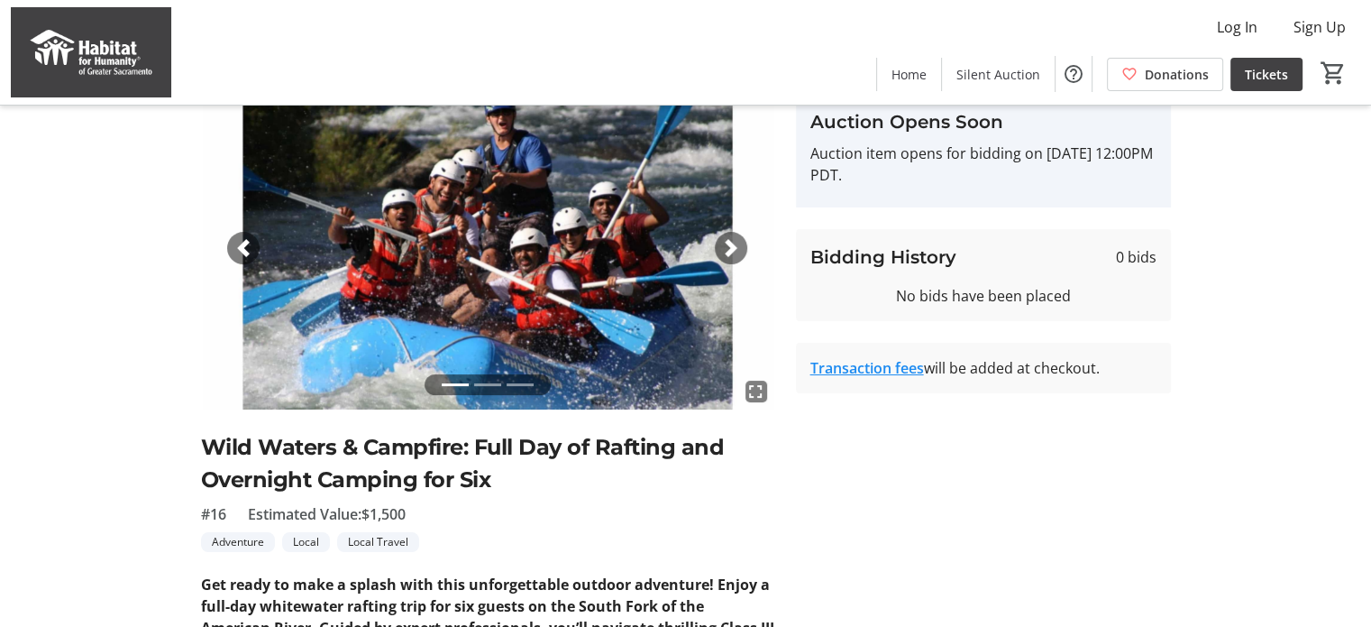
click at [738, 243] on span "button" at bounding box center [731, 248] width 18 height 18
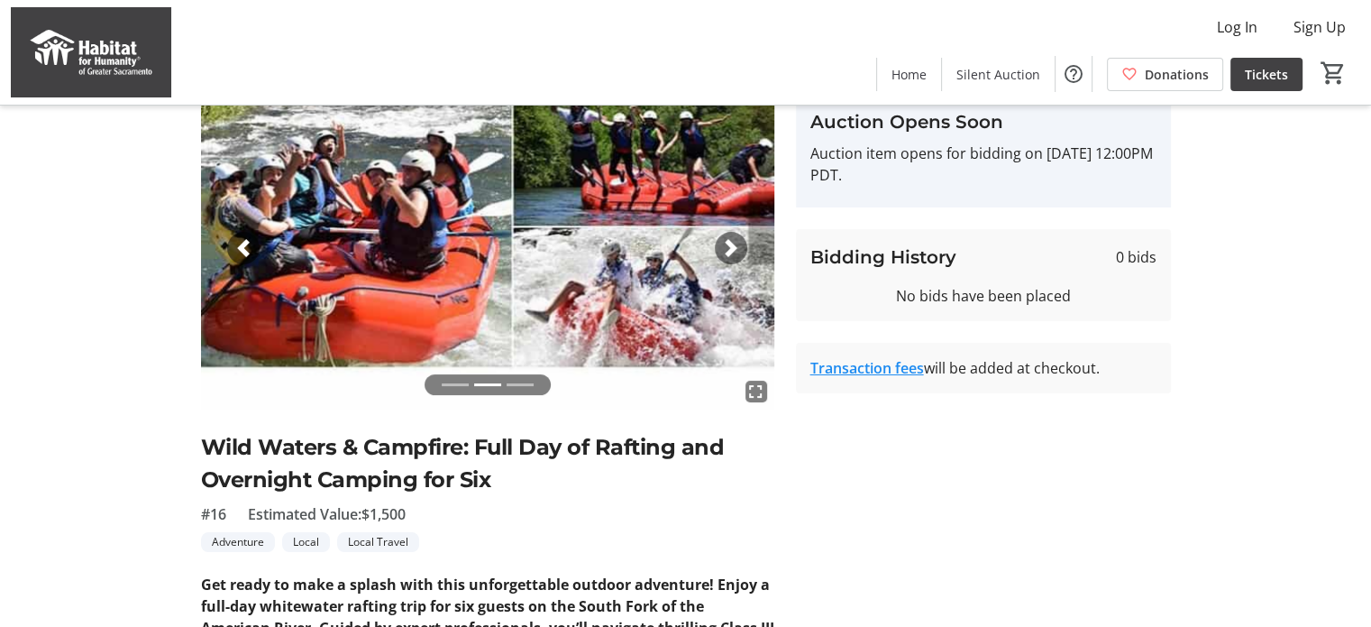
click at [738, 248] on span "button" at bounding box center [731, 248] width 18 height 18
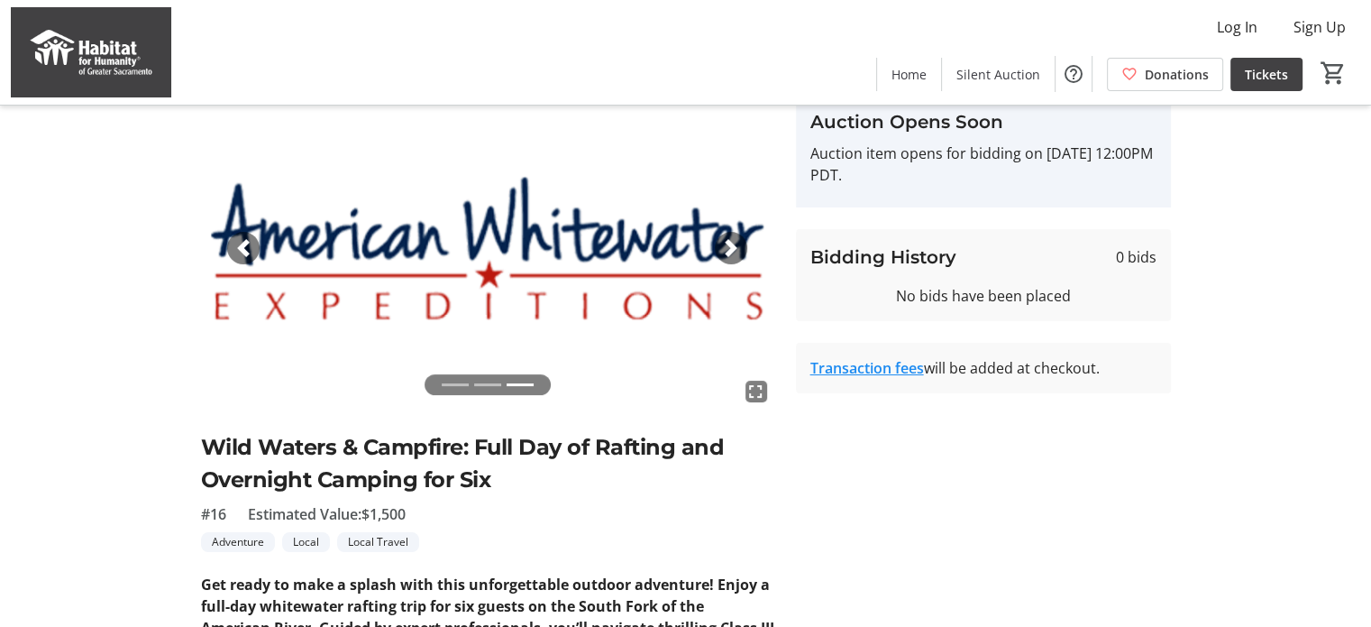
click at [738, 248] on span "button" at bounding box center [731, 248] width 18 height 18
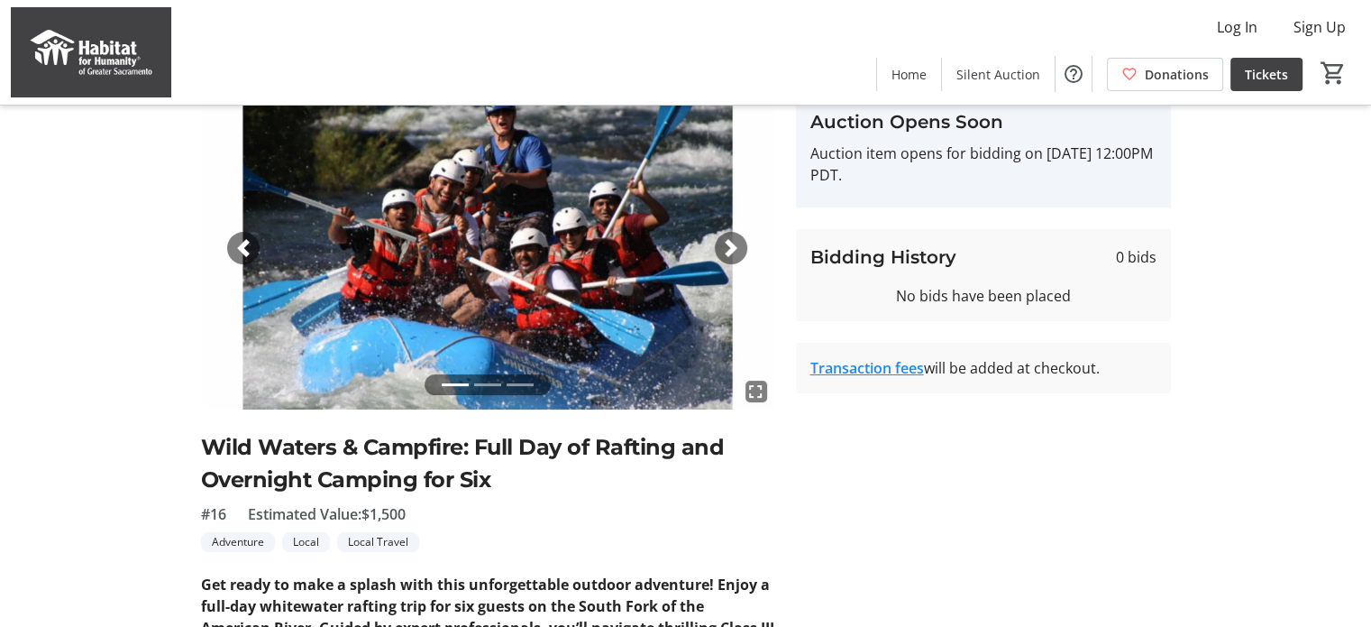
scroll to position [0, 0]
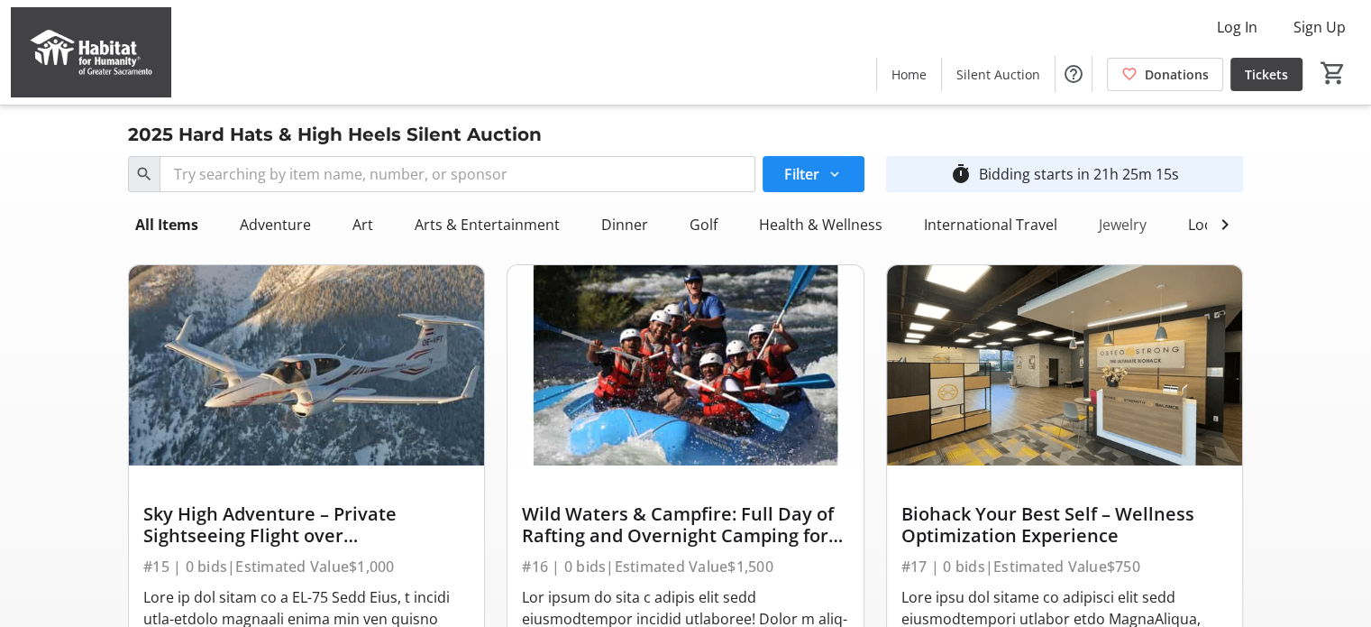
click at [1096, 226] on div "Jewelry" at bounding box center [1123, 224] width 62 height 36
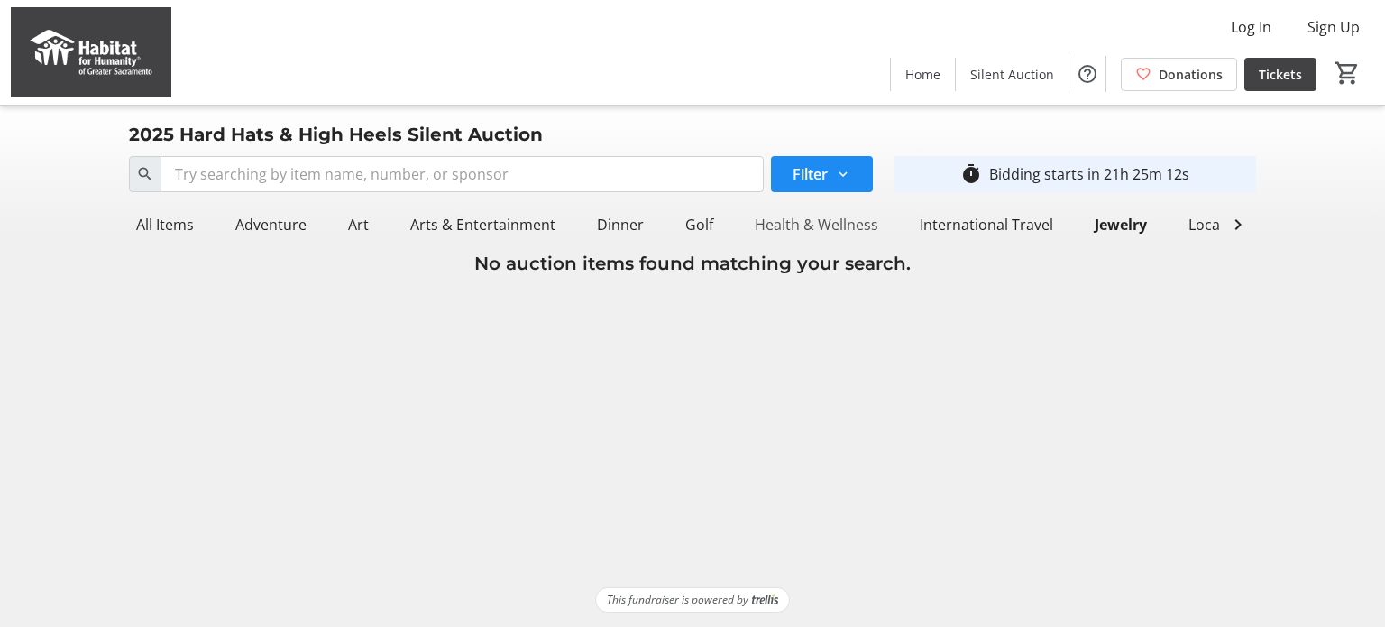
click at [776, 223] on div "Health & Wellness" at bounding box center [817, 224] width 138 height 36
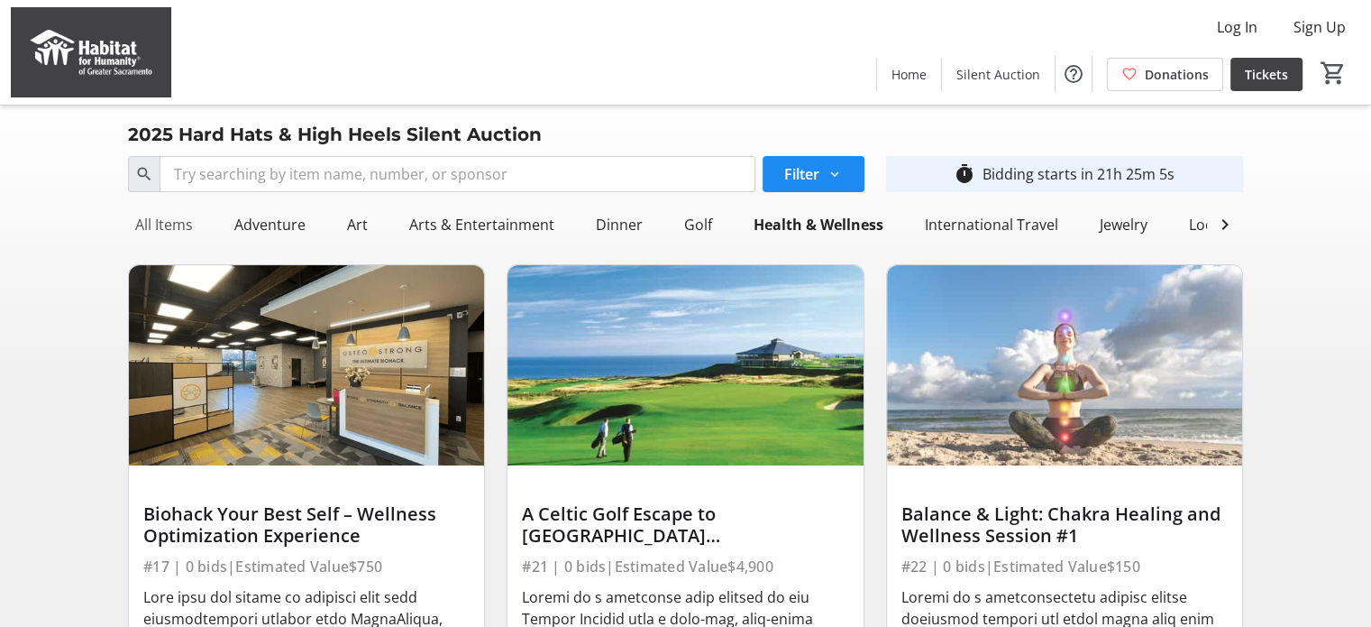
click at [159, 225] on div "All Items" at bounding box center [164, 224] width 72 height 36
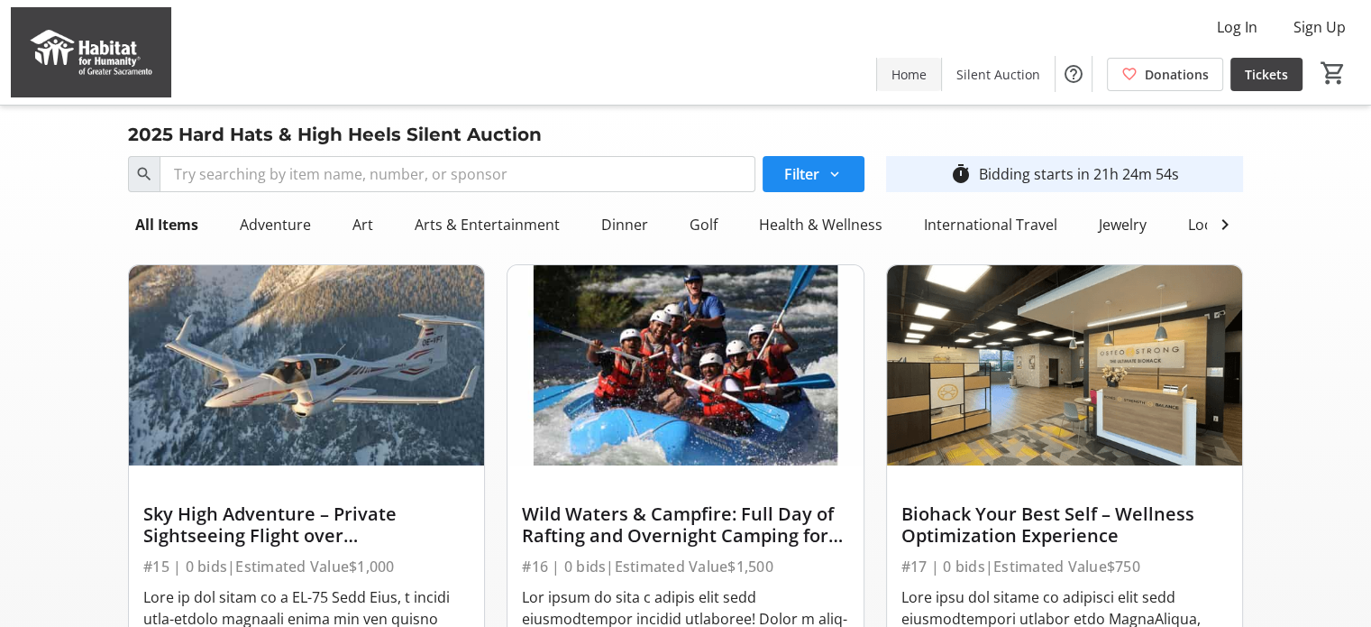
click at [905, 68] on span "Home" at bounding box center [909, 74] width 35 height 19
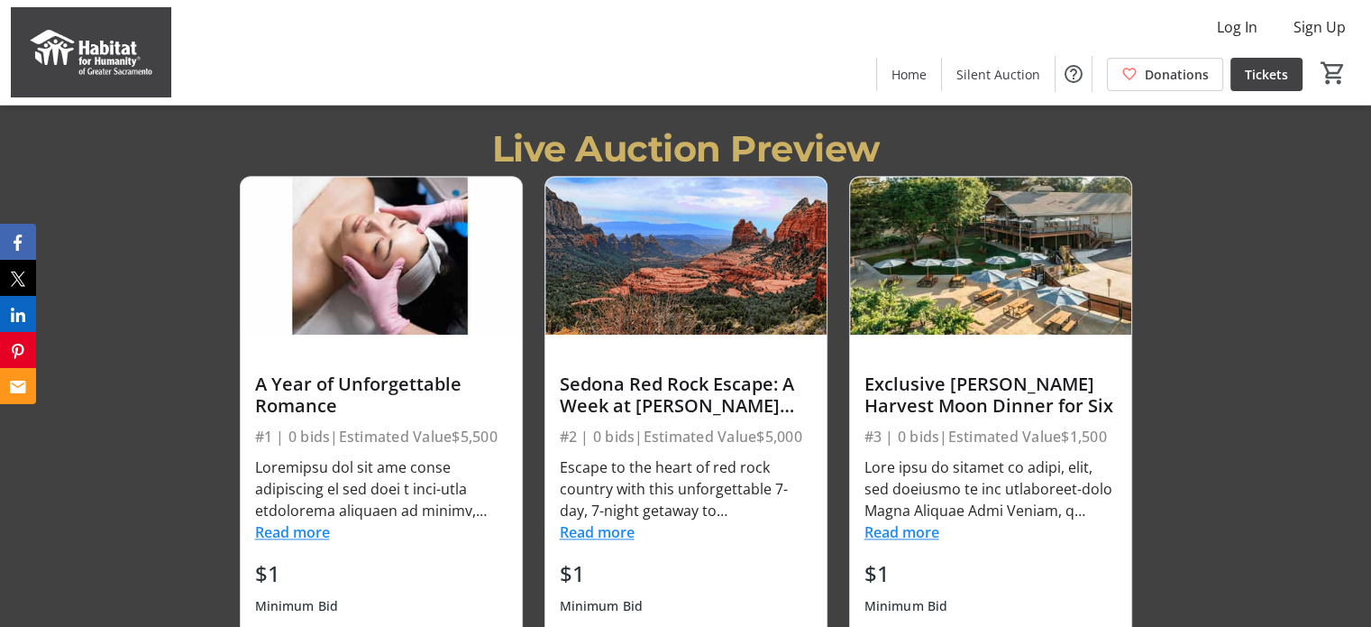
scroll to position [2178, 0]
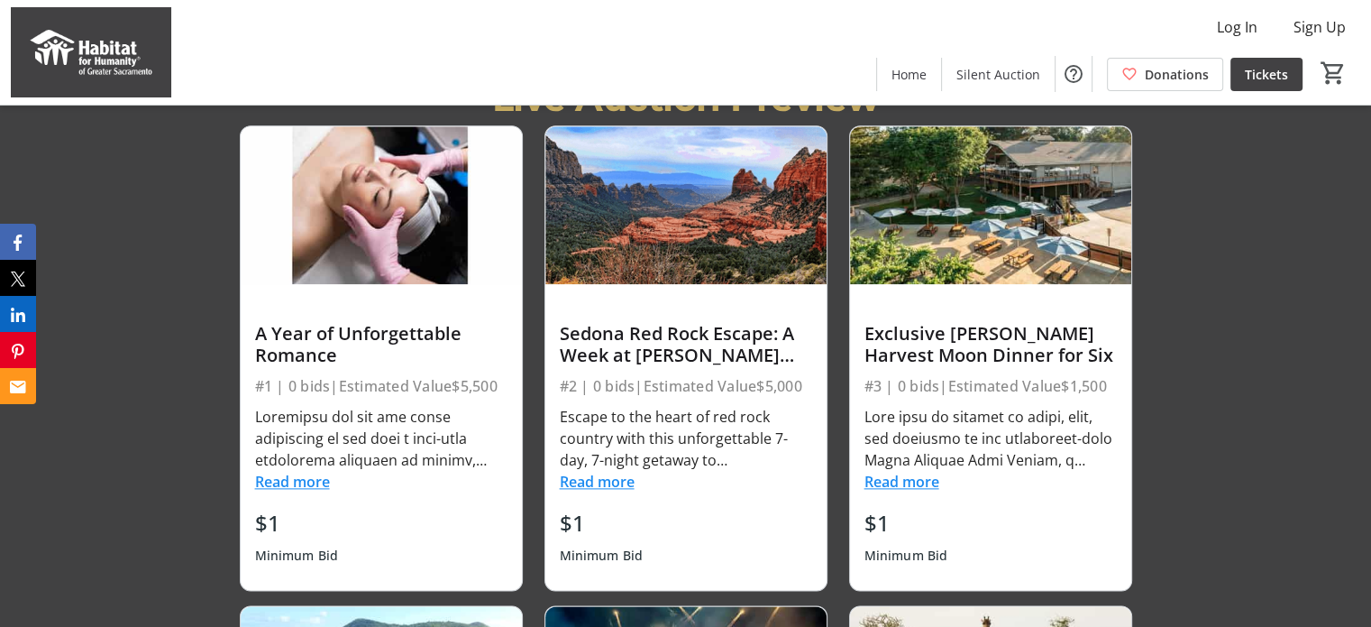
click at [299, 479] on button "Read more" at bounding box center [292, 482] width 75 height 22
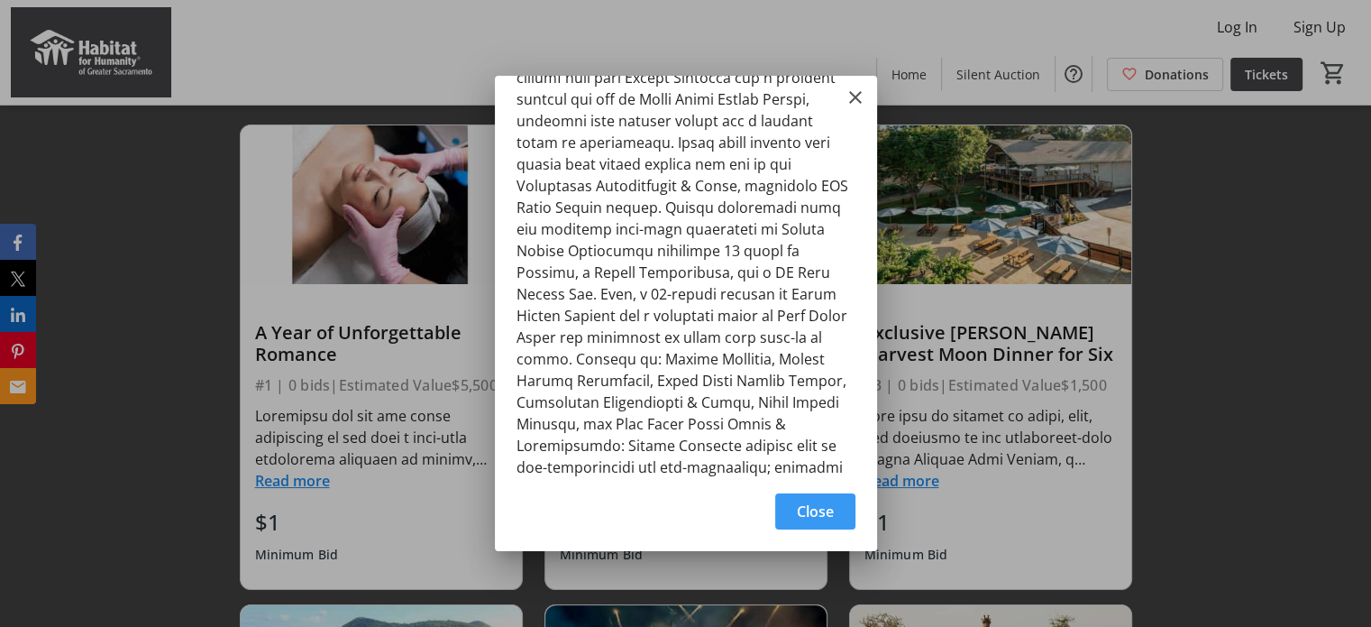
scroll to position [115, 0]
click at [852, 101] on mat-icon "Close" at bounding box center [856, 98] width 22 height 22
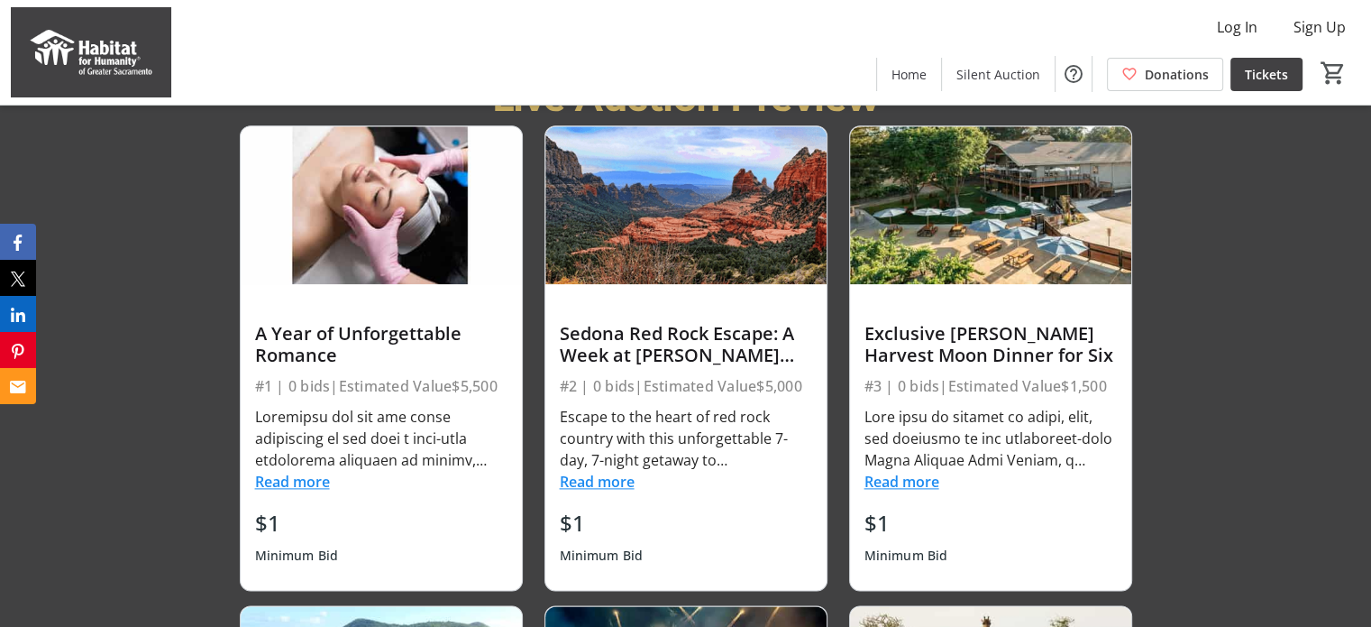
scroll to position [2207, 0]
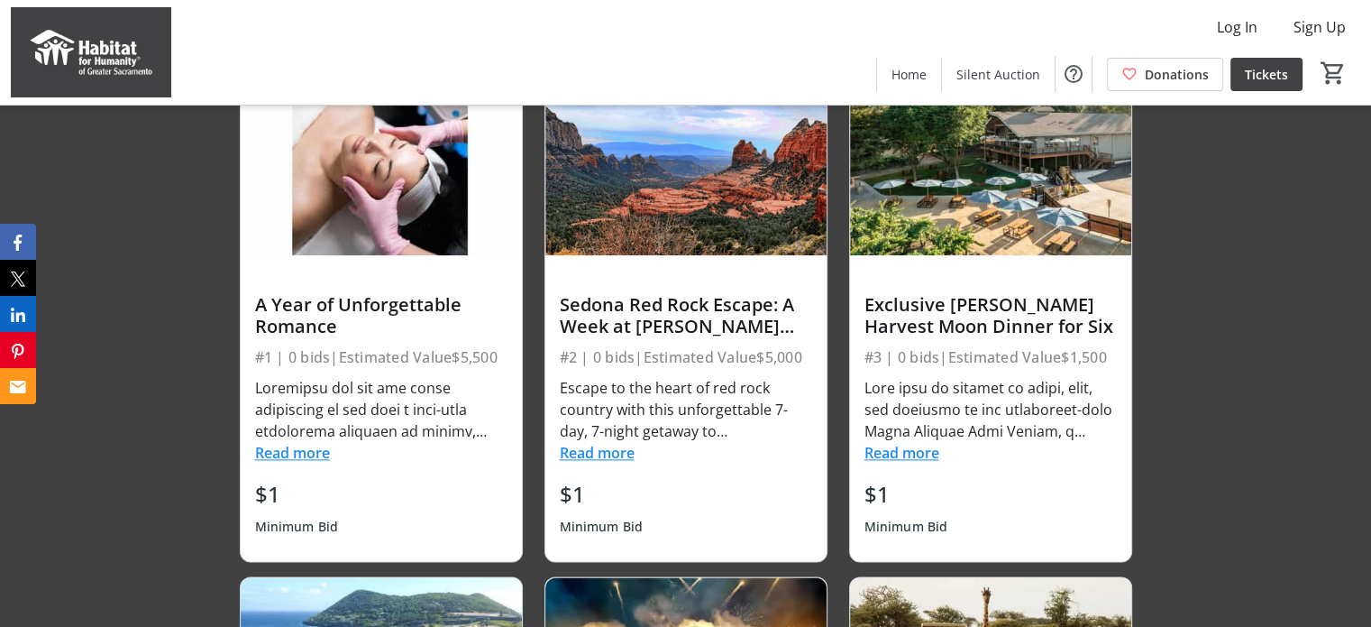
click at [285, 449] on button "Read more" at bounding box center [292, 453] width 75 height 22
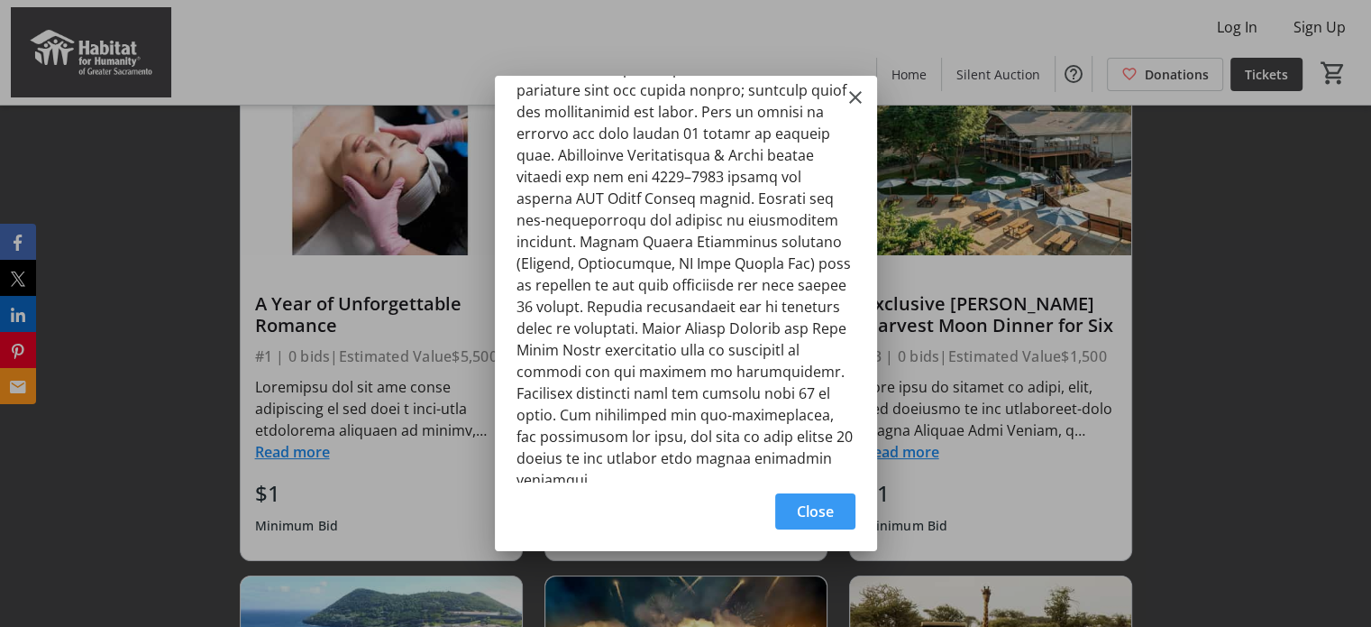
scroll to position [599, 0]
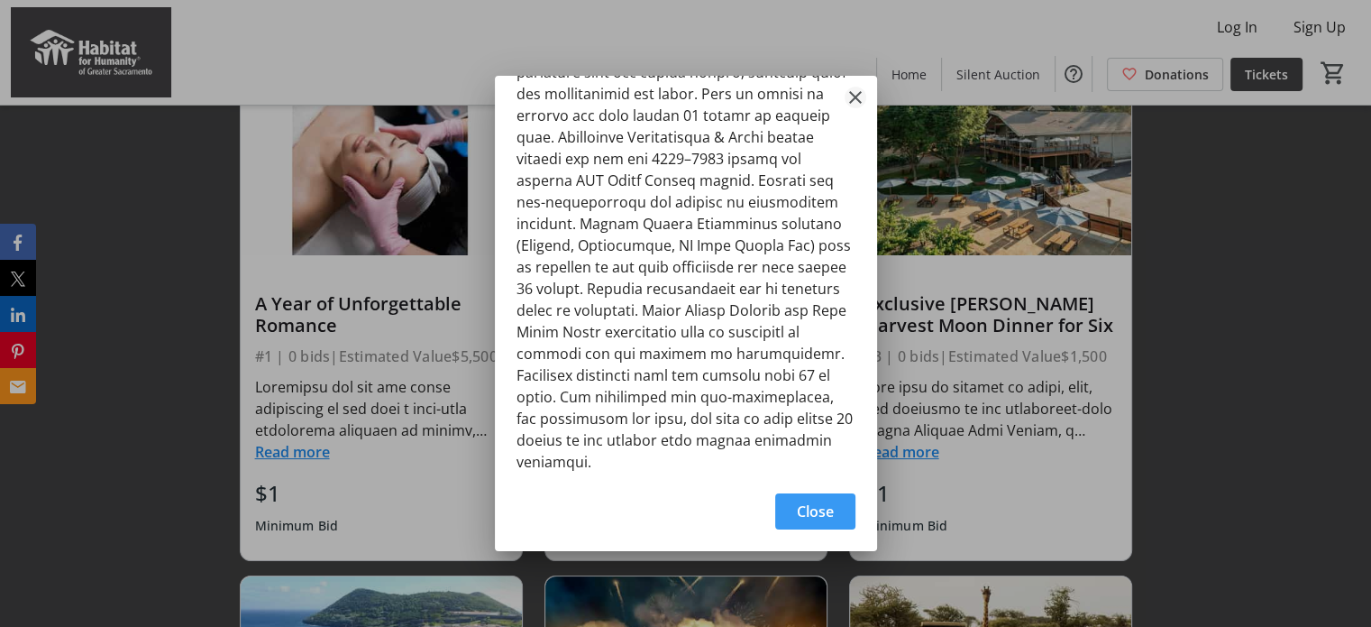
click at [852, 96] on mat-icon "Close" at bounding box center [856, 98] width 22 height 22
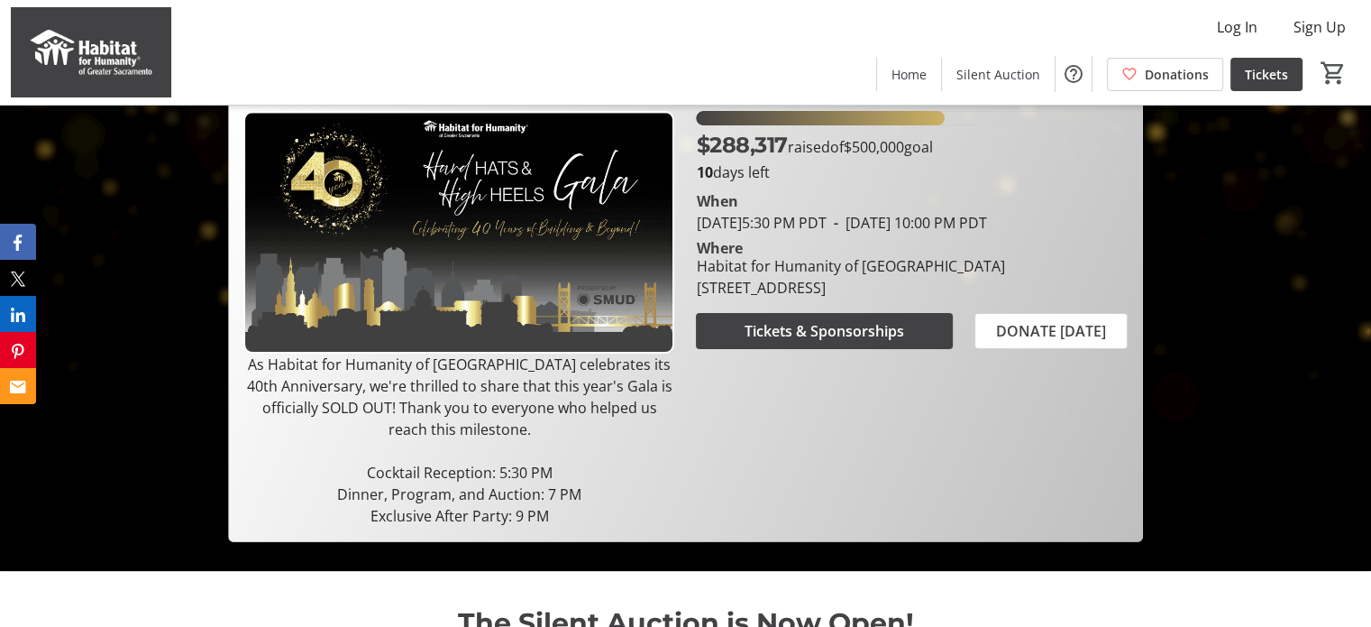
scroll to position [0, 0]
